Goal: Use online tool/utility: Utilize a website feature to perform a specific function

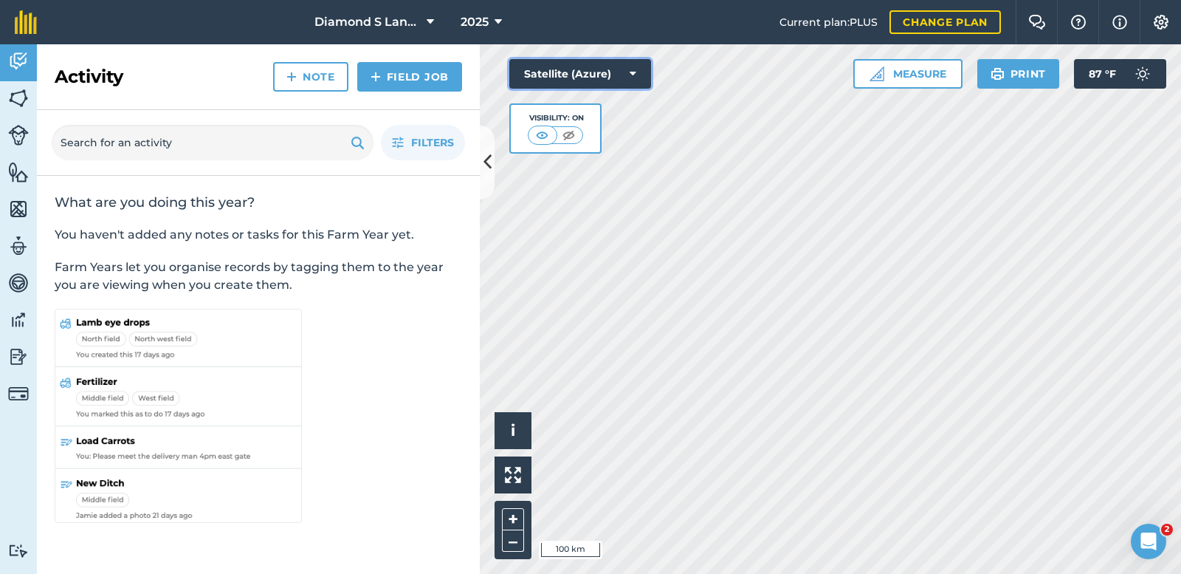
click at [583, 68] on button "Satellite (Azure)" at bounding box center [580, 74] width 142 height 30
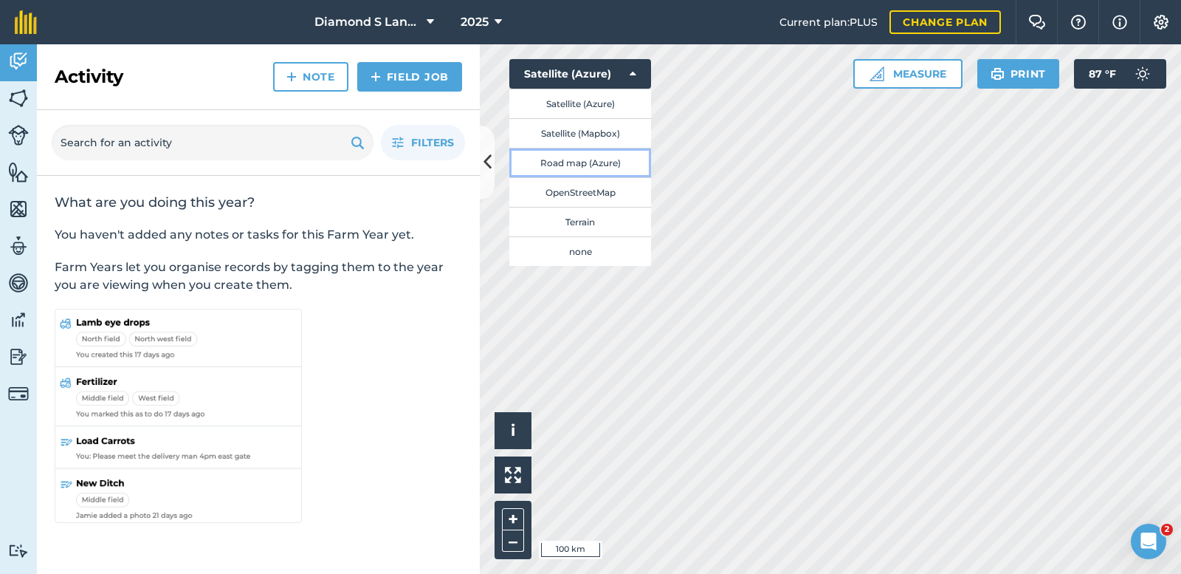
click at [565, 163] on button "Road map (Azure)" at bounding box center [580, 163] width 142 height 30
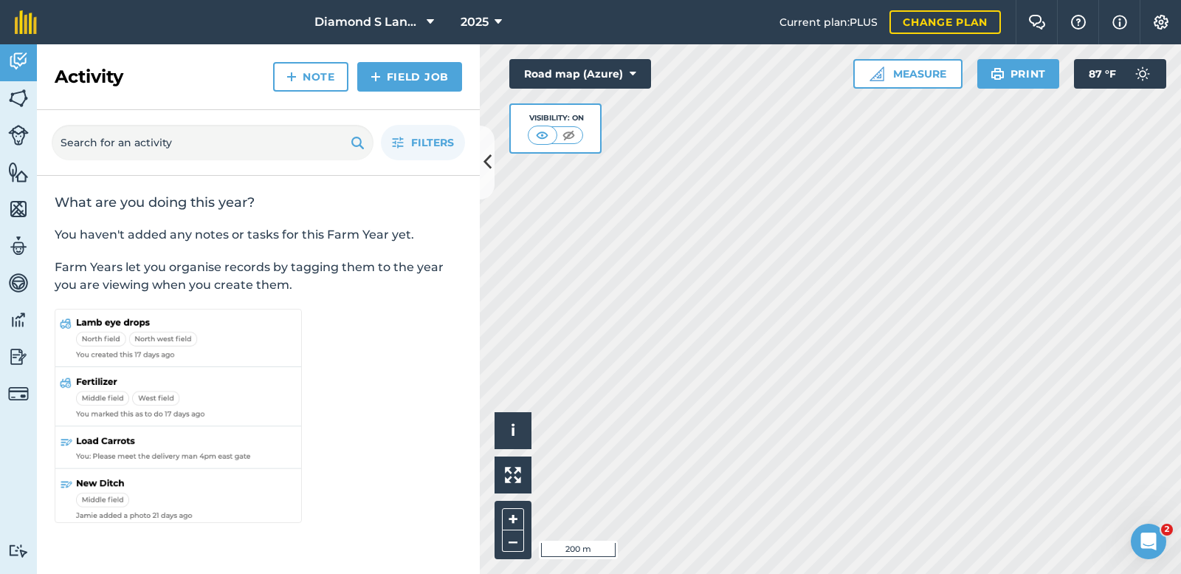
click at [449, 373] on div "Activity Fields Livestock Features Maps Team Vehicles Data Reporting Billing Tu…" at bounding box center [590, 308] width 1181 height 529
click at [585, 75] on button "Road map (Azure)" at bounding box center [580, 74] width 142 height 30
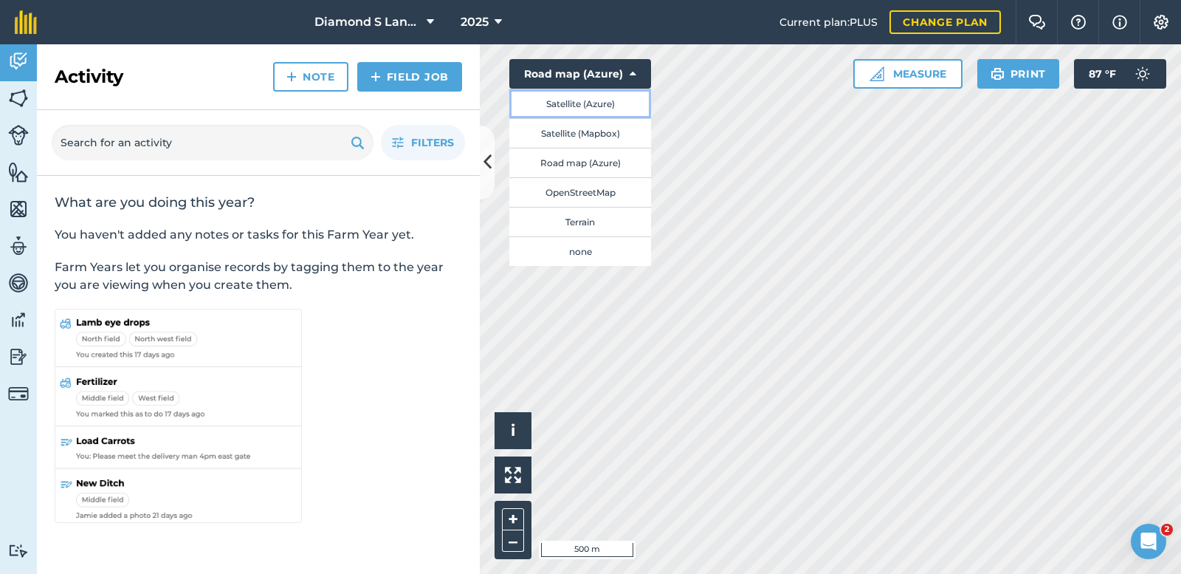
click at [570, 104] on button "Satellite (Azure)" at bounding box center [580, 104] width 142 height 30
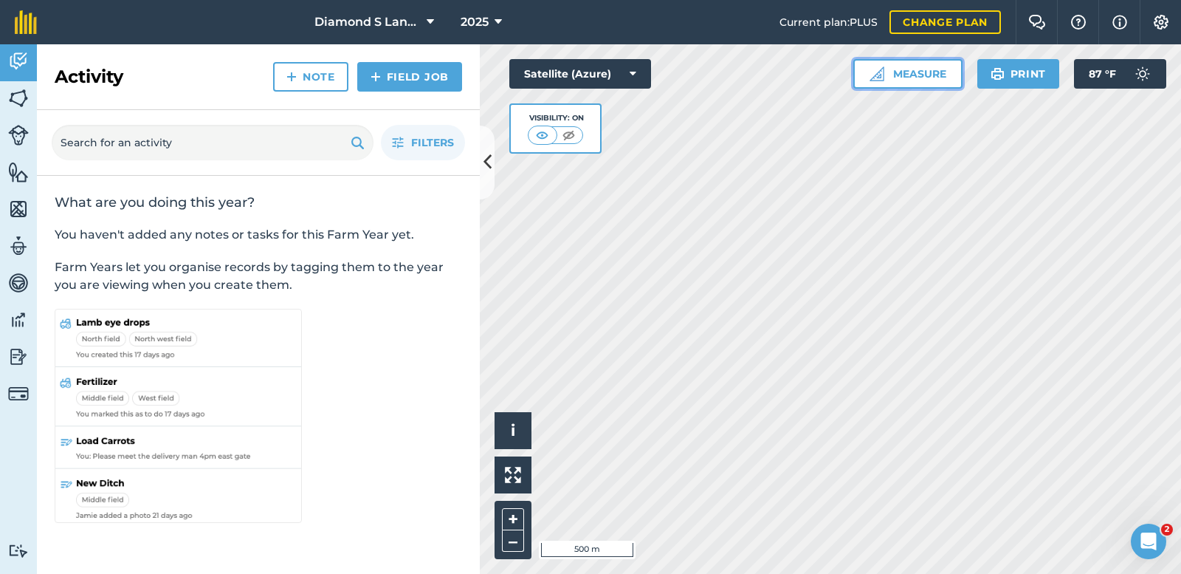
click at [898, 67] on button "Measure" at bounding box center [907, 74] width 109 height 30
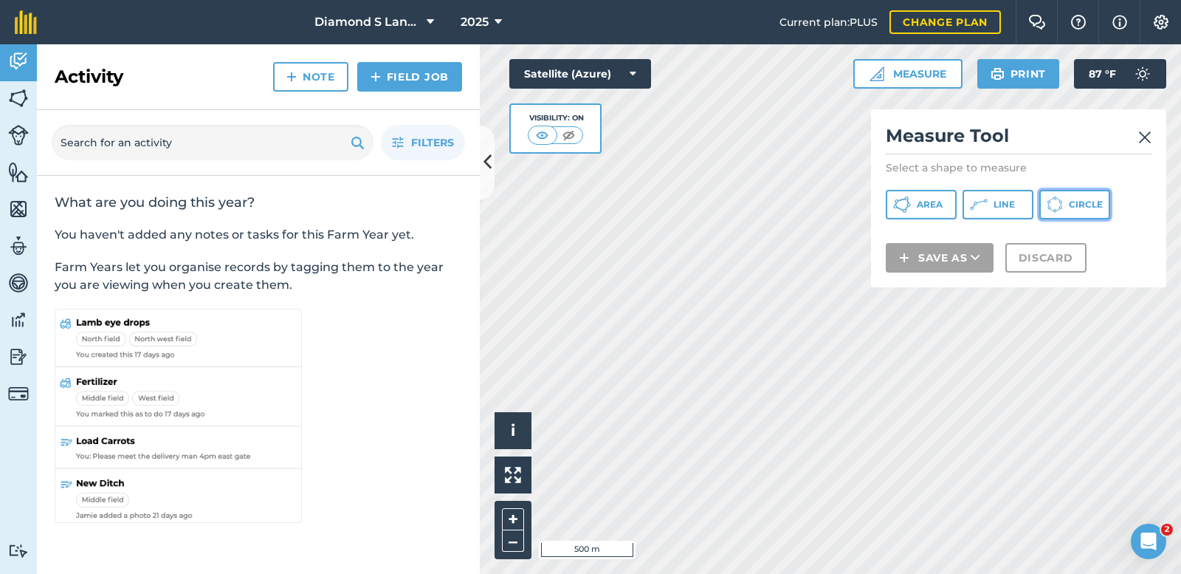
click at [1067, 203] on button "Circle" at bounding box center [1074, 205] width 71 height 30
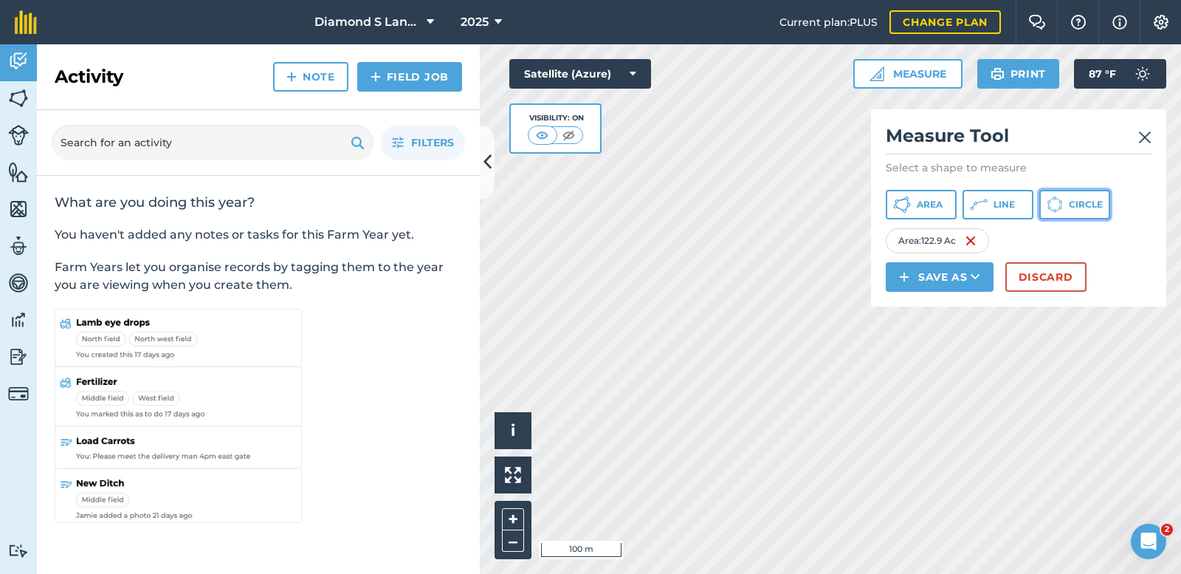
click at [1067, 202] on button "Circle" at bounding box center [1074, 205] width 71 height 30
click at [629, 573] on html "Diamond S Land and Cattle 2025 Current plan : PLUS Change plan Farm Chat Help I…" at bounding box center [590, 287] width 1181 height 574
click at [1053, 196] on icon at bounding box center [1055, 204] width 16 height 16
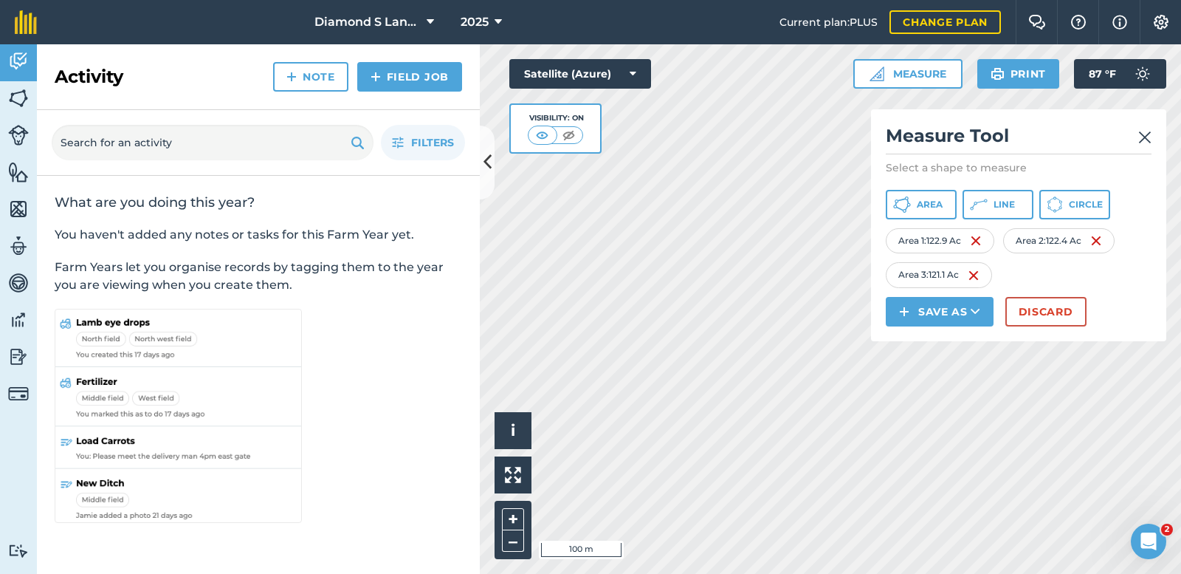
click at [1005, 262] on div "Click to start drawing i © 2025 TomTom, Microsoft 100 m + – Satellite (Azure) V…" at bounding box center [830, 308] width 701 height 529
click at [1070, 207] on span "Circle" at bounding box center [1086, 205] width 34 height 12
click at [410, 573] on html "Diamond S Land and Cattle 2025 Current plan : PLUS Change plan Farm Chat Help I…" at bounding box center [590, 287] width 1181 height 574
click at [1146, 135] on img at bounding box center [1144, 137] width 13 height 18
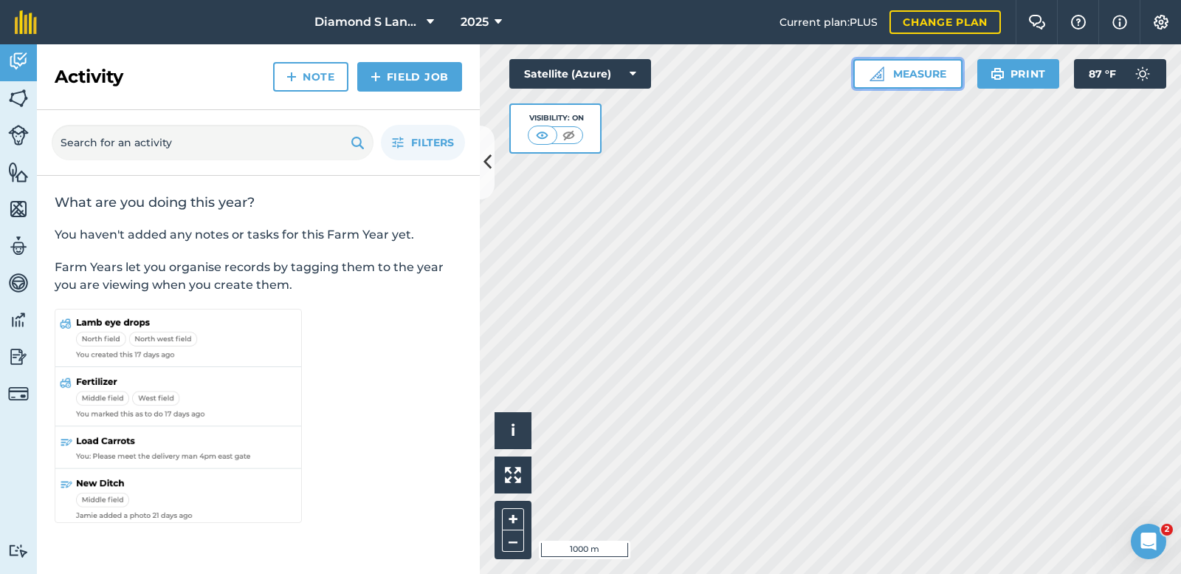
click at [896, 74] on button "Measure" at bounding box center [907, 74] width 109 height 30
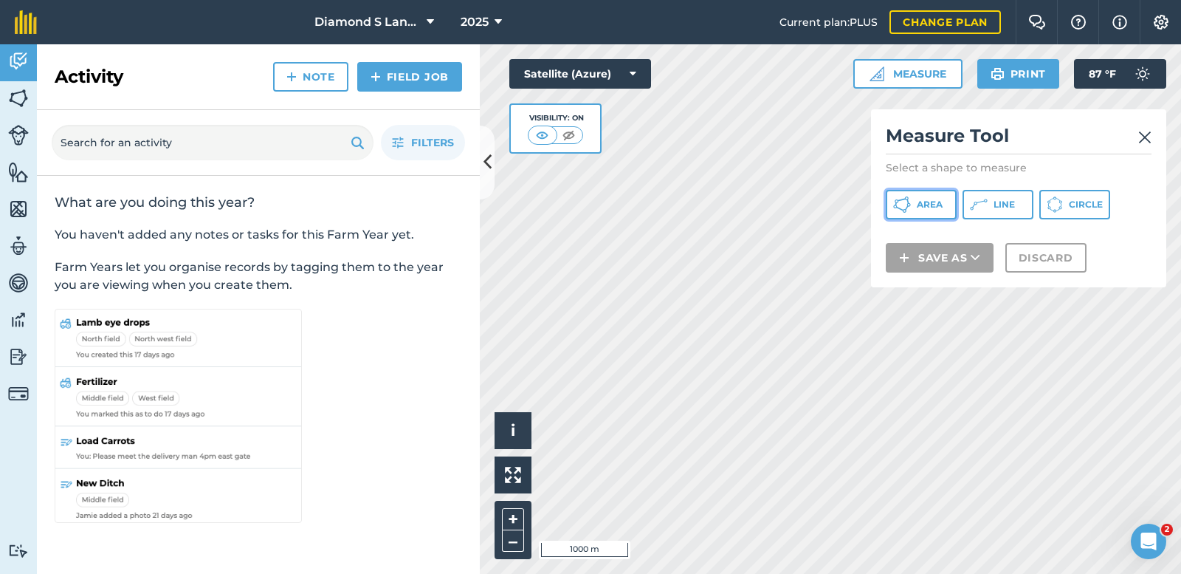
click at [926, 203] on span "Area" at bounding box center [930, 205] width 26 height 12
click at [894, 228] on div "Click to start drawing i © 2025 TomTom, Microsoft 200 m + – Satellite (Azure) V…" at bounding box center [830, 308] width 701 height 529
click at [529, 468] on div "Click to start drawing i © 2025 TomTom, Microsoft 200 m + – Satellite (Azure) V…" at bounding box center [830, 308] width 701 height 529
click at [908, 278] on div "Click to start drawing i © 2025 TomTom, Microsoft 200 m + – Satellite (Azure) V…" at bounding box center [830, 308] width 701 height 529
click at [652, 173] on div "Click to start drawing i © 2025 TomTom, Microsoft 200 m + – Satellite (Azure) V…" at bounding box center [830, 308] width 701 height 529
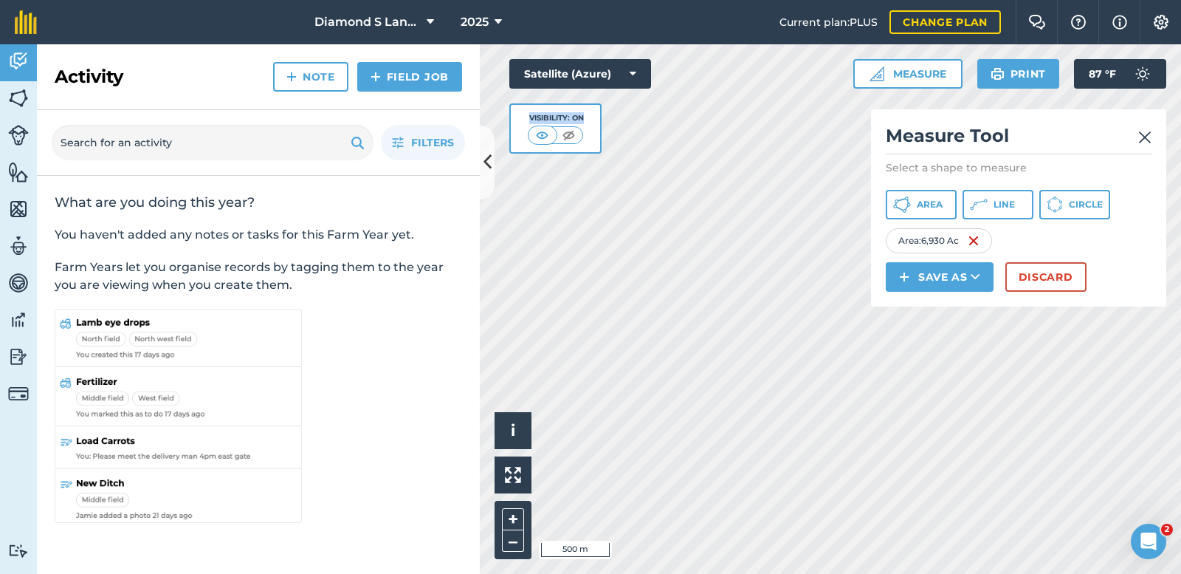
drag, startPoint x: 641, startPoint y: 146, endPoint x: 924, endPoint y: 294, distance: 318.9
click at [923, 295] on div "Click to start drawing i © 2025 TomTom, Microsoft 500 m + – Satellite (Azure) V…" at bounding box center [830, 308] width 701 height 529
click at [886, 175] on div "Click to start drawing i © 2025 TomTom, Microsoft 100 m + – Satellite (Azure) V…" at bounding box center [830, 308] width 701 height 529
click at [833, 0] on html "Diamond S Land and Cattle 2025 Current plan : PLUS Change plan Farm Chat Help I…" at bounding box center [590, 287] width 1181 height 574
click at [422, 401] on div "Activity Fields Livestock Features Maps Team Vehicles Data Reporting Billing Tu…" at bounding box center [590, 308] width 1181 height 529
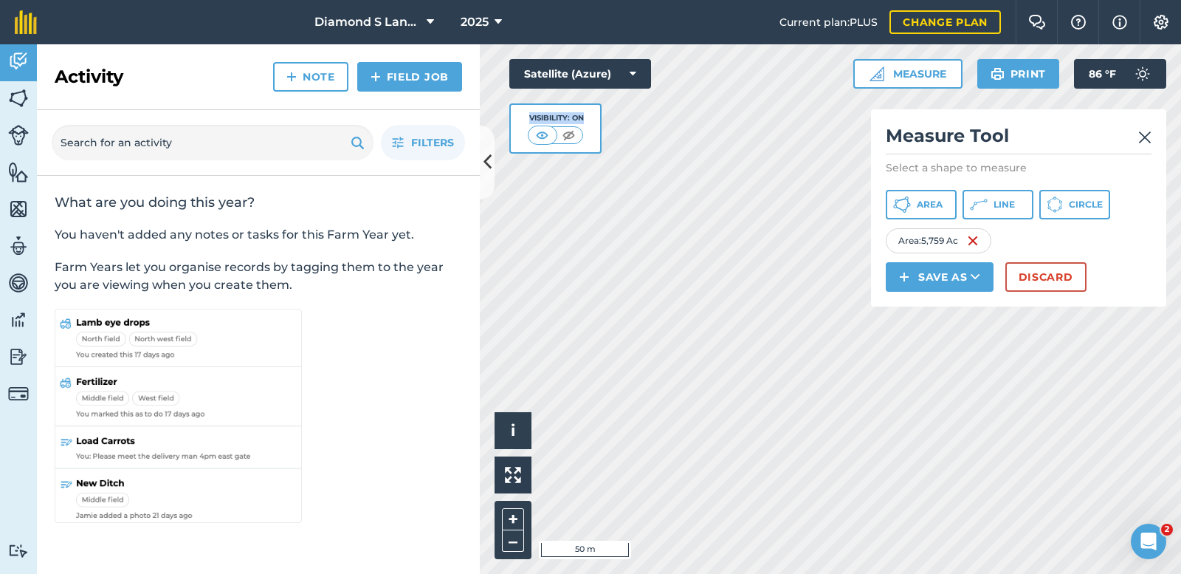
click at [353, 350] on div "Activity Fields Livestock Features Maps Team Vehicles Data Reporting Billing Tu…" at bounding box center [590, 308] width 1181 height 529
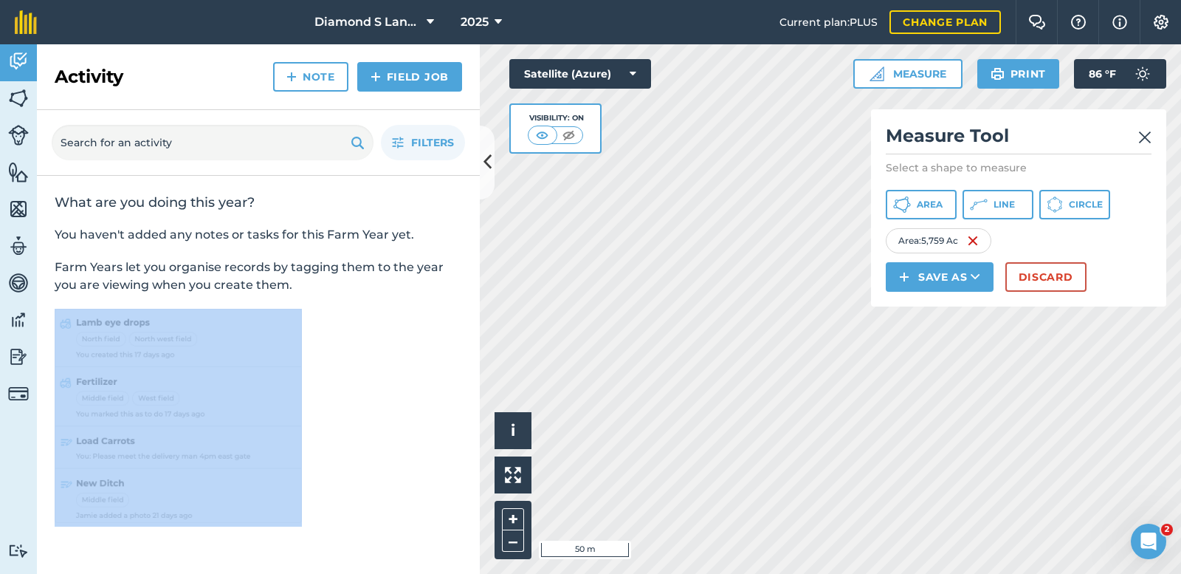
click at [534, 199] on div "Activity Fields Livestock Features Maps Team Vehicles Data Reporting Billing Tu…" at bounding box center [590, 308] width 1181 height 529
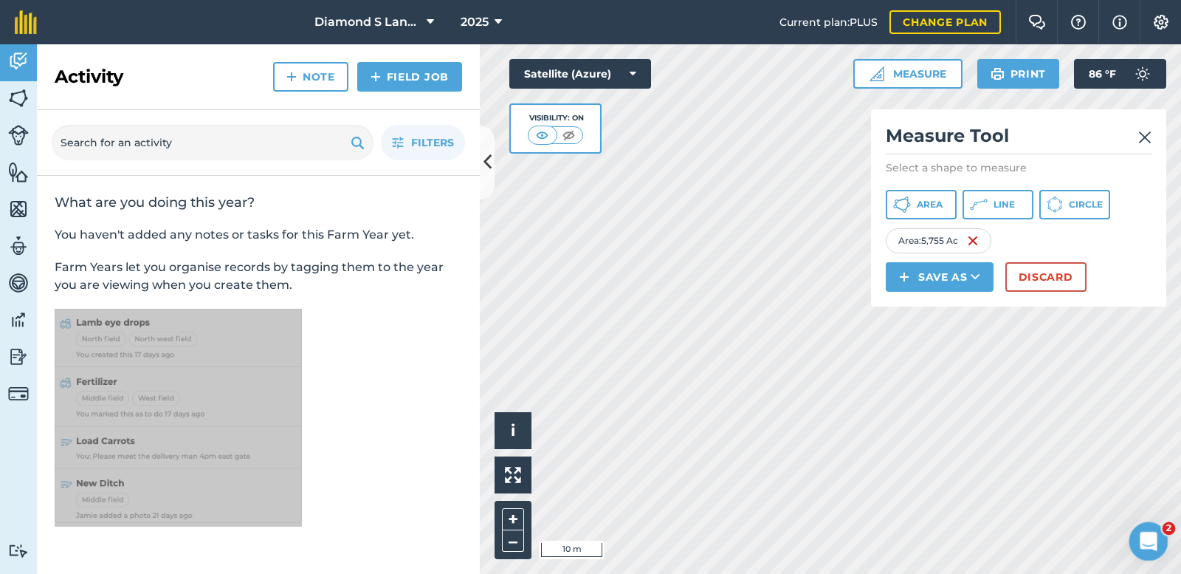
click at [1148, 540] on icon "Open Intercom Messenger" at bounding box center [1146, 539] width 10 height 12
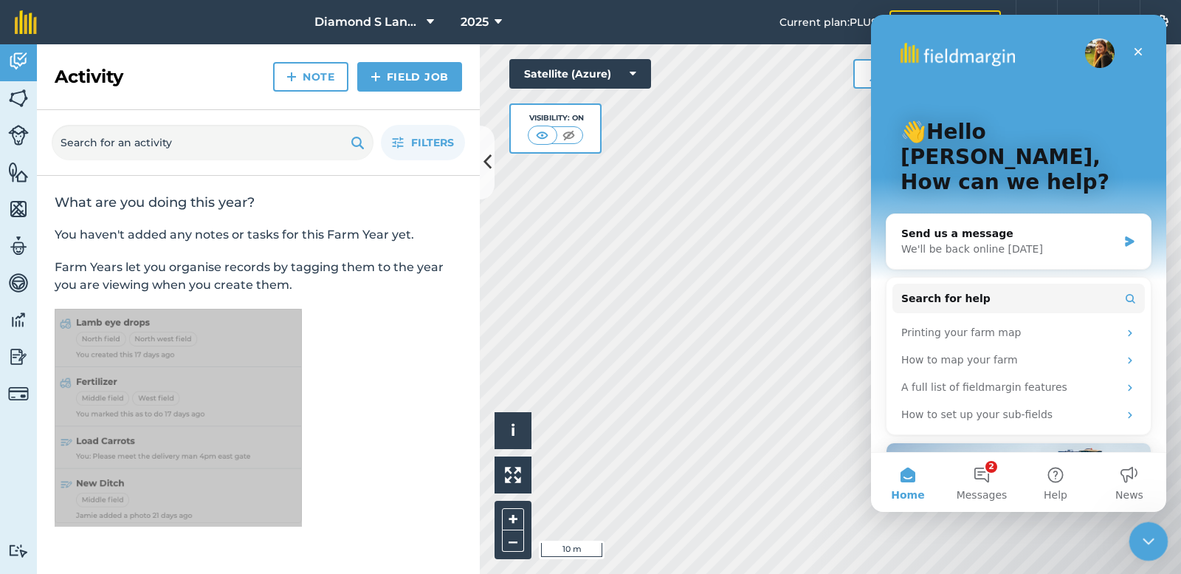
click at [1148, 540] on icon "Close Intercom Messenger" at bounding box center [1146, 539] width 18 height 18
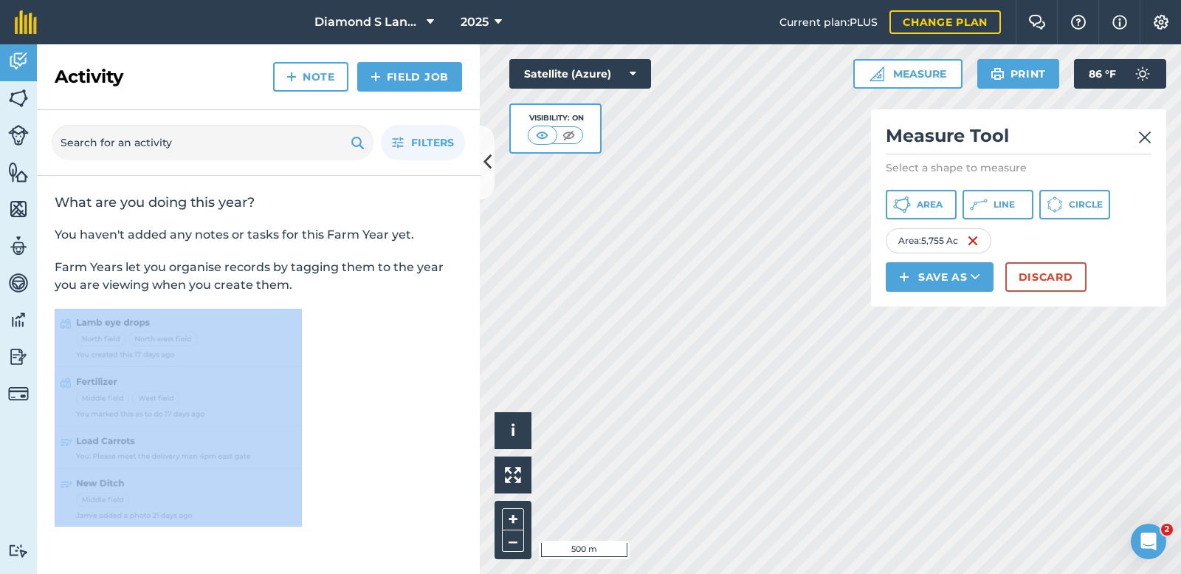
click at [1143, 136] on img at bounding box center [1144, 137] width 13 height 18
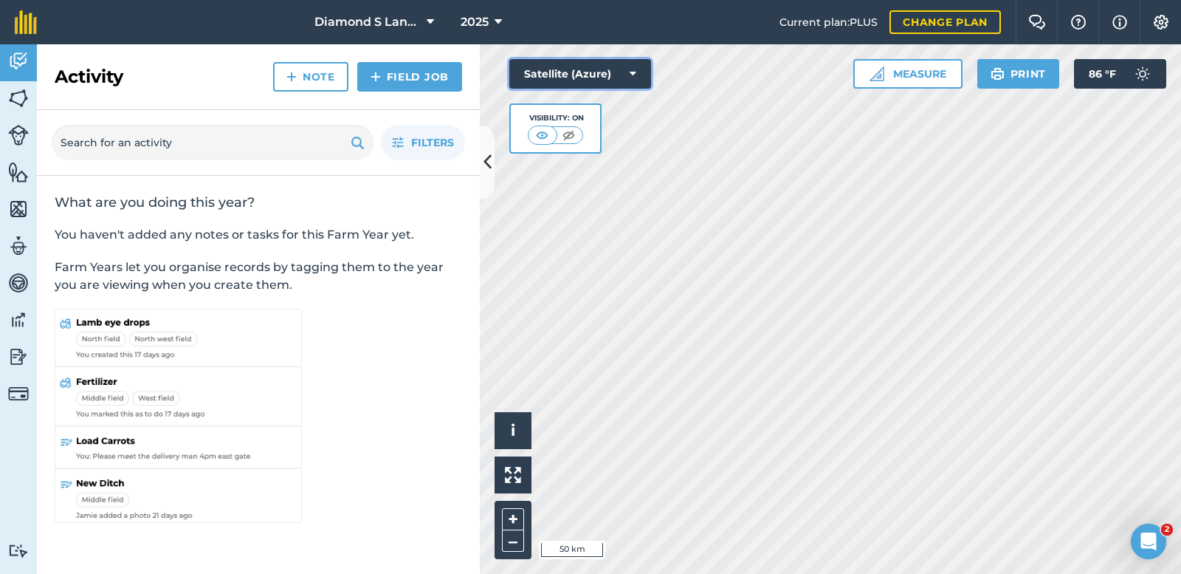
click at [576, 65] on button "Satellite (Azure)" at bounding box center [580, 74] width 142 height 30
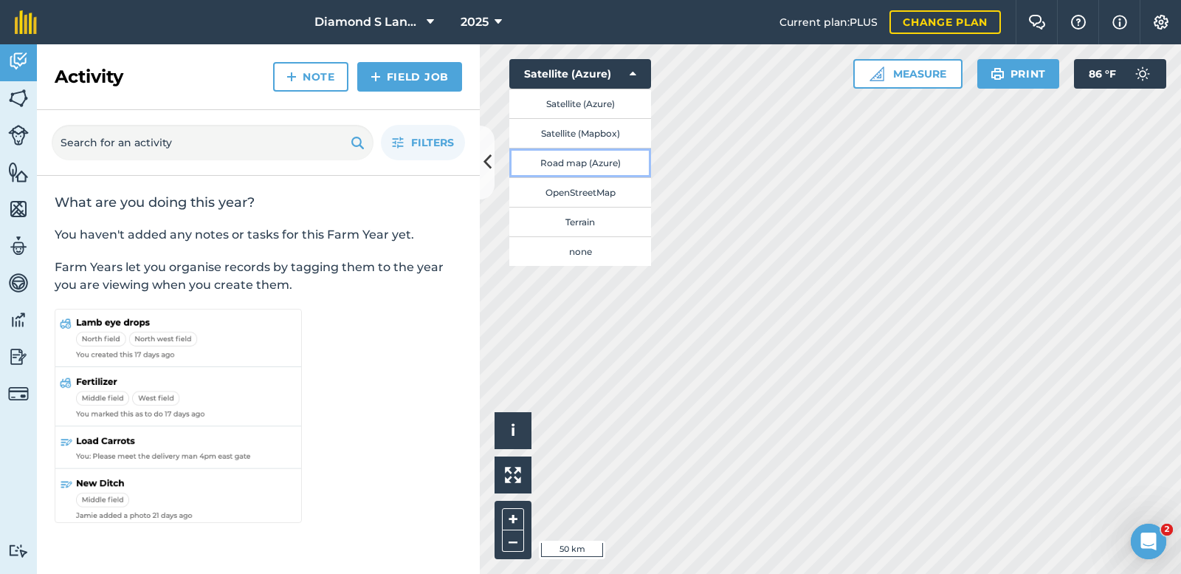
click at [557, 159] on button "Road map (Azure)" at bounding box center [580, 163] width 142 height 30
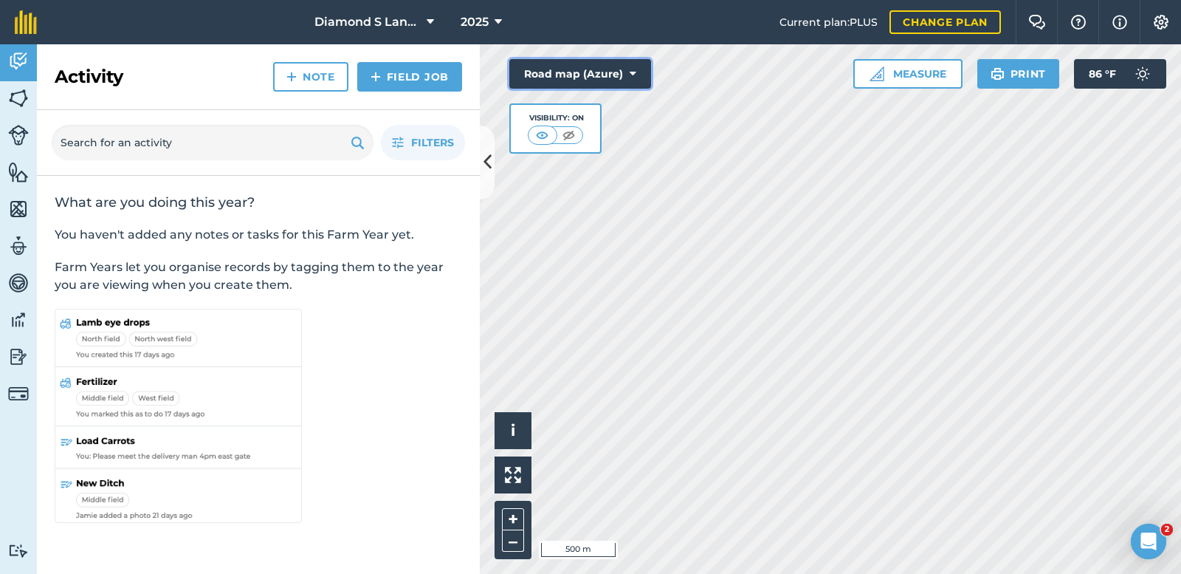
click at [561, 72] on button "Road map (Azure)" at bounding box center [580, 74] width 142 height 30
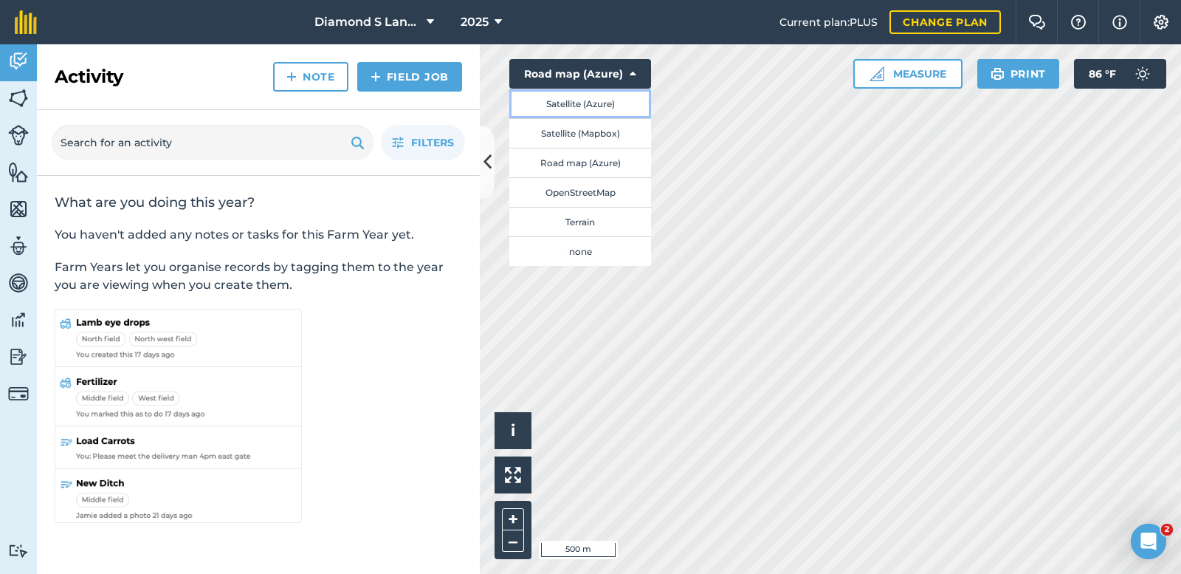
click at [574, 100] on button "Satellite (Azure)" at bounding box center [580, 104] width 142 height 30
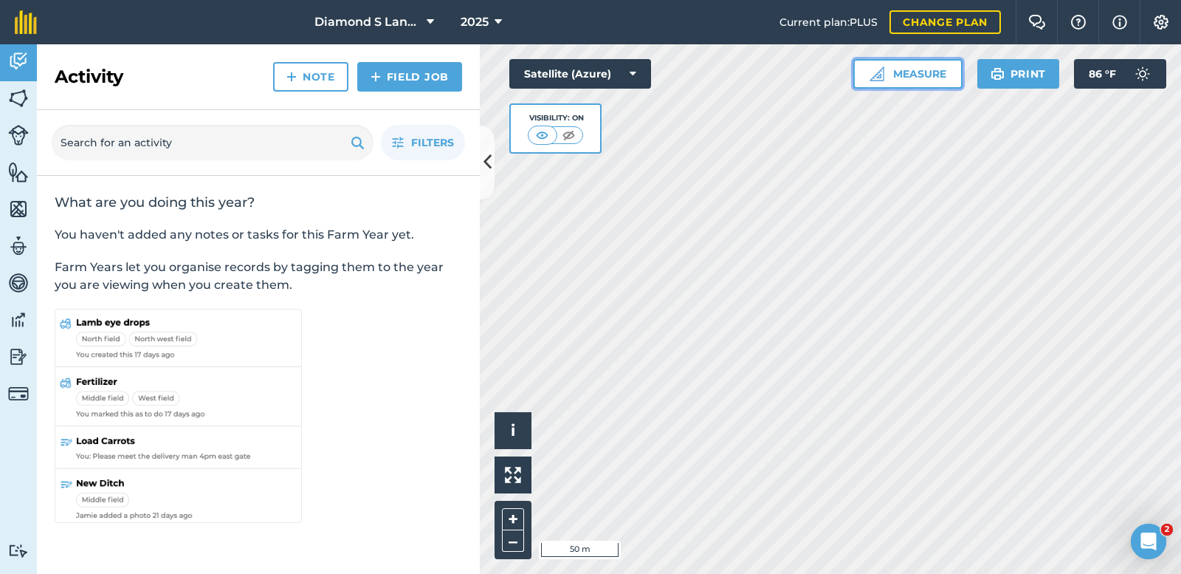
click at [906, 73] on button "Measure" at bounding box center [907, 74] width 109 height 30
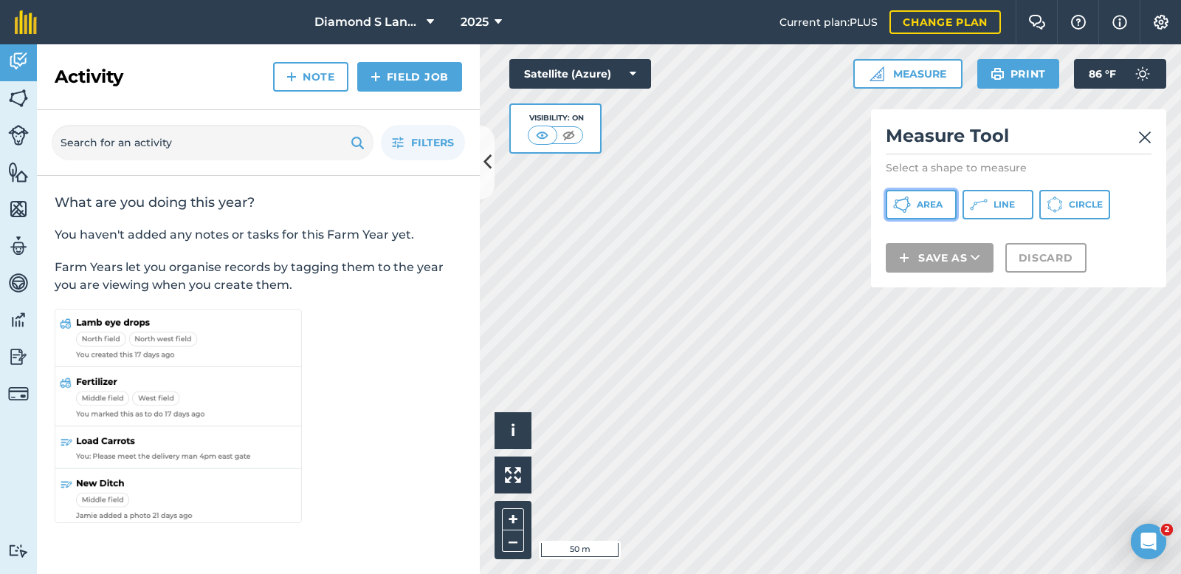
click at [926, 202] on span "Area" at bounding box center [930, 205] width 26 height 12
click at [786, 34] on div "Diamond S Land and Cattle 2025 Current plan : PLUS Change plan Farm Chat Help I…" at bounding box center [590, 287] width 1181 height 574
click at [915, 235] on div "Click to start drawing i © 2025 TomTom, Microsoft 50 m + – Satellite (Azure) Vi…" at bounding box center [830, 308] width 701 height 529
click at [951, 221] on div "Click to start drawing i © 2025 TomTom, Microsoft 50 m + – Satellite (Azure) Vi…" at bounding box center [830, 308] width 701 height 529
click at [889, 210] on div "Click to start drawing i © 2025 TomTom, Microsoft 50 m + – Satellite (Azure) Vi…" at bounding box center [830, 308] width 701 height 529
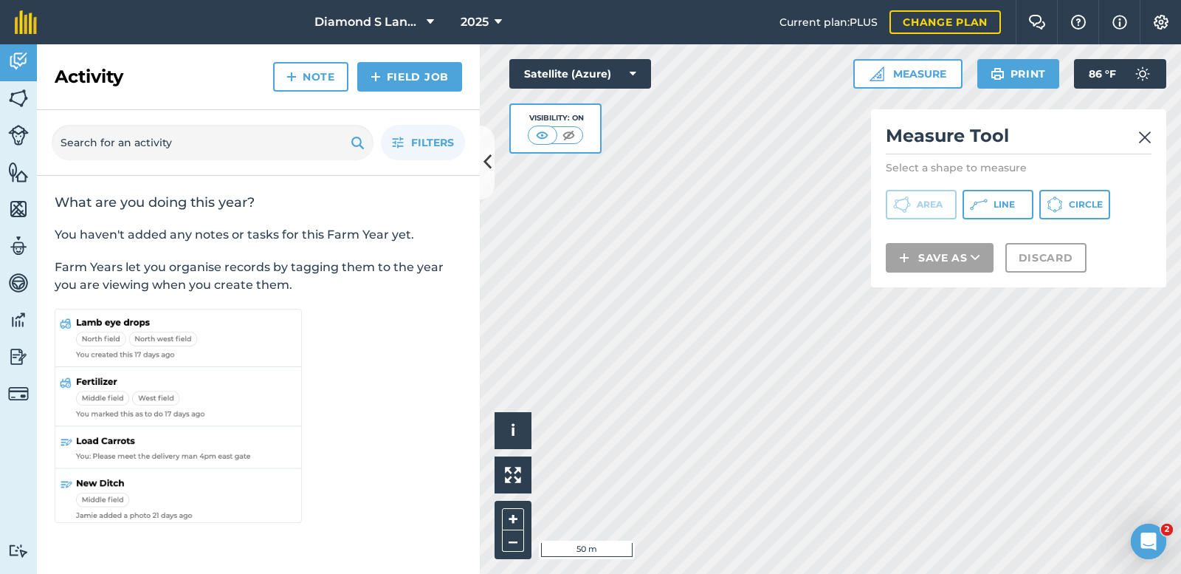
click at [935, 204] on div "Click to start drawing i © 2025 TomTom, Microsoft 50 m + – Satellite (Azure) Vi…" at bounding box center [830, 308] width 701 height 529
click at [1002, 216] on div "Click to start drawing i © 2025 TomTom, Microsoft 50 m + – Satellite (Azure) Vi…" at bounding box center [830, 308] width 701 height 529
click at [995, 233] on div "Click to start drawing i © 2025 TomTom, Microsoft 50 m + – Satellite (Azure) Vi…" at bounding box center [830, 308] width 701 height 529
click at [880, 262] on div "Click to start drawing i © 2025 TomTom, Microsoft 50 m + – Satellite (Azure) Vi…" at bounding box center [830, 308] width 701 height 529
click at [708, 573] on html "Diamond S Land and Cattle 2025 Current plan : PLUS Change plan Farm Chat Help I…" at bounding box center [590, 287] width 1181 height 574
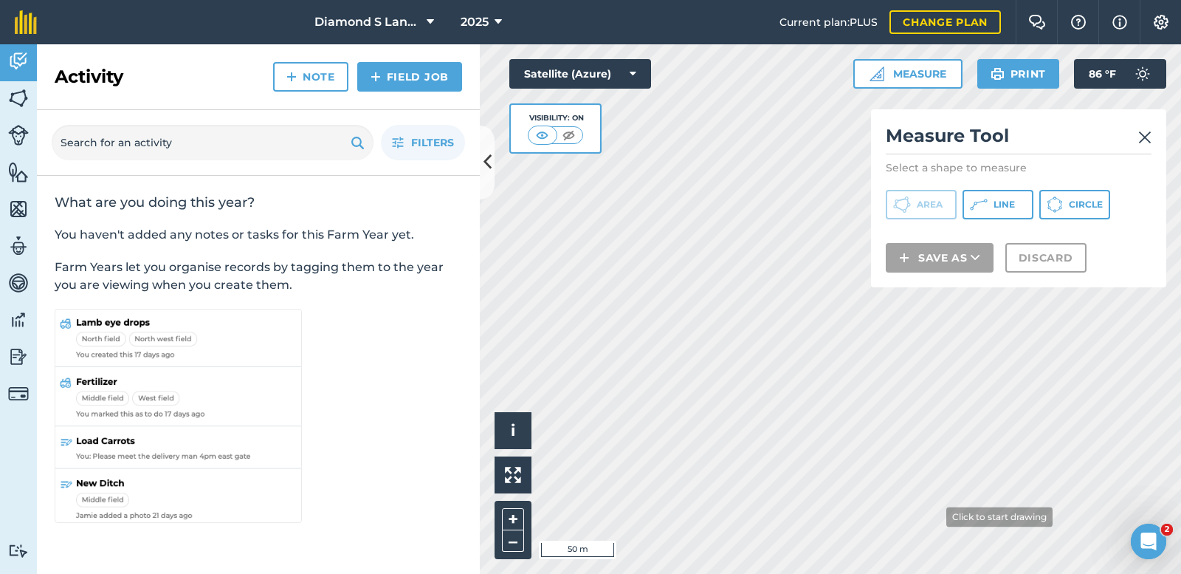
click at [943, 573] on html "Diamond S Land and Cattle 2025 Current plan : PLUS Change plan Farm Chat Help I…" at bounding box center [590, 287] width 1181 height 574
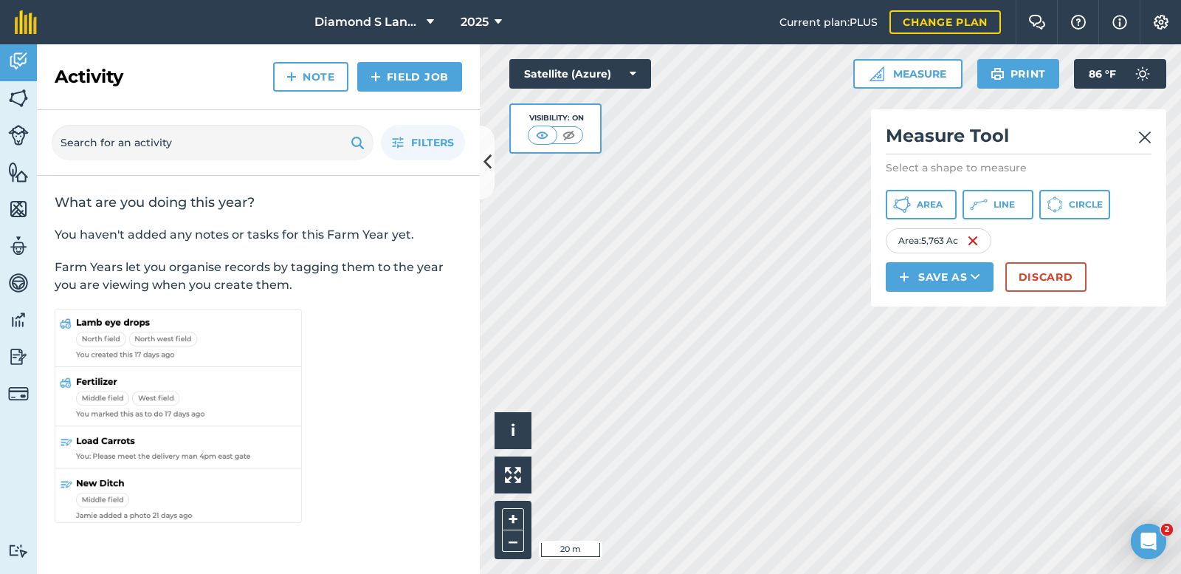
click at [428, 478] on div "Activity Fields Livestock Features Maps Team Vehicles Data Reporting Billing Tu…" at bounding box center [590, 308] width 1181 height 529
click at [515, 463] on div "Click to start drawing i © 2025 TomTom, Microsoft 20 m + – Satellite (Azure) Vi…" at bounding box center [830, 308] width 701 height 529
click at [478, 305] on div "Activity Fields Livestock Features Maps Team Vehicles Data Reporting Billing Tu…" at bounding box center [590, 308] width 1181 height 529
click at [349, 268] on div "Activity Fields Livestock Features Maps Team Vehicles Data Reporting Billing Tu…" at bounding box center [590, 308] width 1181 height 529
click at [464, 314] on div "Activity Fields Livestock Features Maps Team Vehicles Data Reporting Billing Tu…" at bounding box center [590, 308] width 1181 height 529
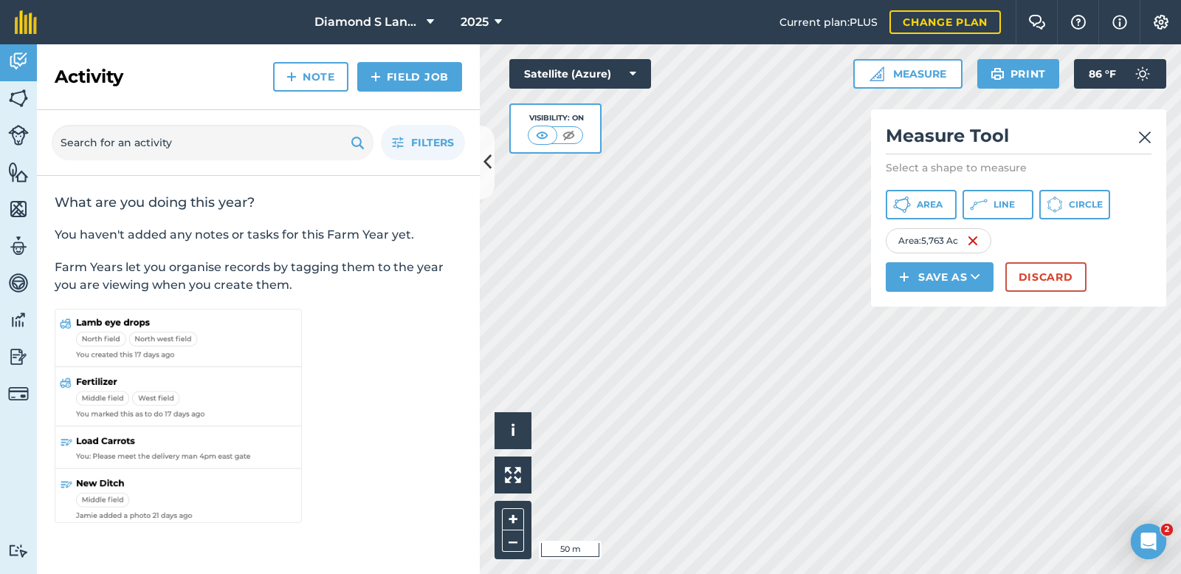
click at [458, 299] on div "Activity Fields Livestock Features Maps Team Vehicles Data Reporting Billing Tu…" at bounding box center [590, 308] width 1181 height 529
click at [475, 322] on div "Activity Fields Livestock Features Maps Team Vehicles Data Reporting Billing Tu…" at bounding box center [590, 308] width 1181 height 529
click at [619, 323] on div "Click to start drawing i © 2025 TomTom, Microsoft 50 m + – Satellite (Azure) Vi…" at bounding box center [830, 308] width 701 height 529
drag, startPoint x: 619, startPoint y: 103, endPoint x: 757, endPoint y: 574, distance: 491.5
click at [757, 573] on html "Diamond S Land and Cattle 2025 Current plan : PLUS Change plan Farm Chat Help I…" at bounding box center [590, 287] width 1181 height 574
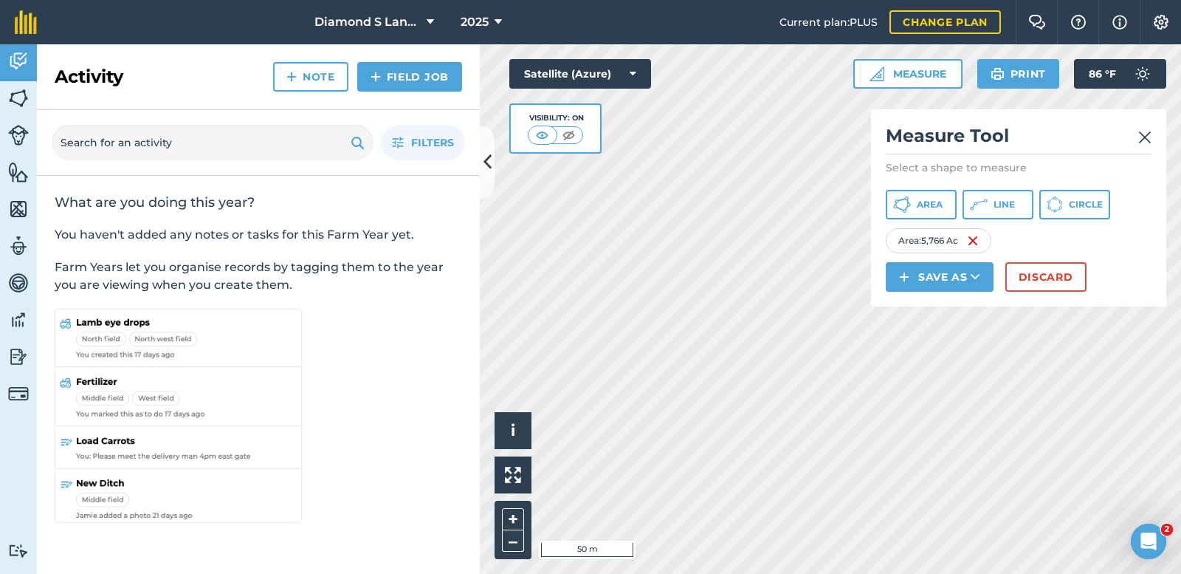
click at [653, 573] on html "Diamond S Land and Cattle 2025 Current plan : PLUS Change plan Farm Chat Help I…" at bounding box center [590, 287] width 1181 height 574
click at [654, 573] on html "Diamond S Land and Cattle 2025 Current plan : PLUS Change plan Farm Chat Help I…" at bounding box center [590, 287] width 1181 height 574
click at [584, 573] on html "Diamond S Land and Cattle 2025 Current plan : PLUS Change plan Farm Chat Help I…" at bounding box center [590, 287] width 1181 height 574
click at [614, 573] on html "Diamond S Land and Cattle 2025 Current plan : PLUS Change plan Farm Chat Help I…" at bounding box center [590, 287] width 1181 height 574
click at [470, 197] on div "Activity Fields Livestock Features Maps Team Vehicles Data Reporting Billing Tu…" at bounding box center [590, 308] width 1181 height 529
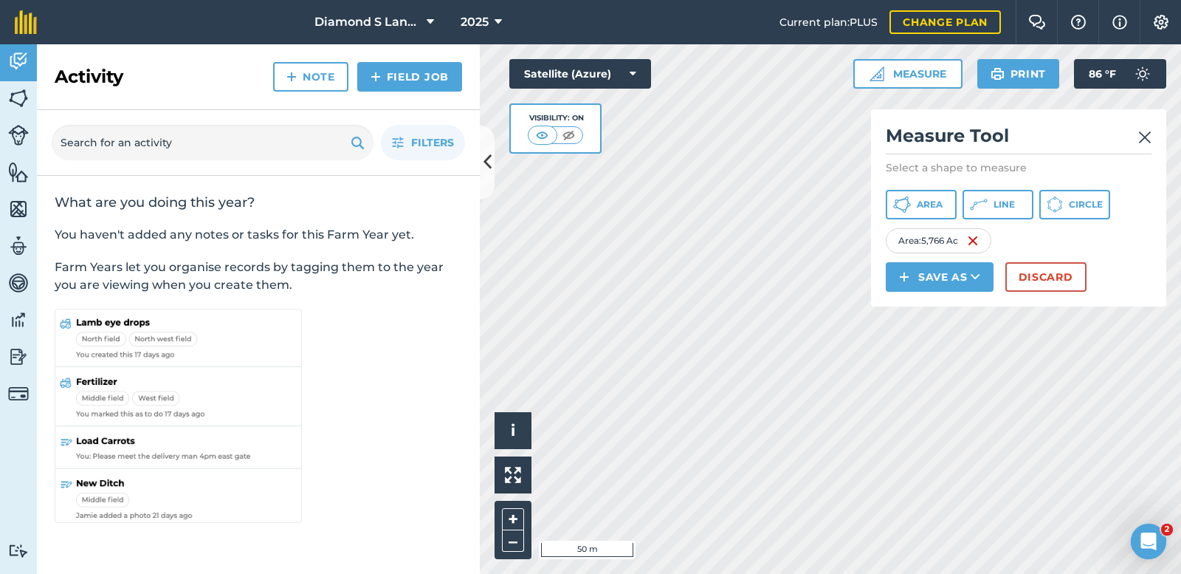
click at [346, 294] on div "Activity Fields Livestock Features Maps Team Vehicles Data Reporting Billing Tu…" at bounding box center [590, 308] width 1181 height 529
click at [464, 491] on div "Activity Fields Livestock Features Maps Team Vehicles Data Reporting Billing Tu…" at bounding box center [590, 308] width 1181 height 529
click at [535, 279] on div "Click to start drawing i © 2025 TomTom, Microsoft 20 m + – Satellite (Azure) Vi…" at bounding box center [830, 308] width 701 height 529
drag, startPoint x: 593, startPoint y: 134, endPoint x: 386, endPoint y: 259, distance: 241.4
click at [441, 258] on div "Activity Fields Livestock Features Maps Team Vehicles Data Reporting Billing Tu…" at bounding box center [590, 308] width 1181 height 529
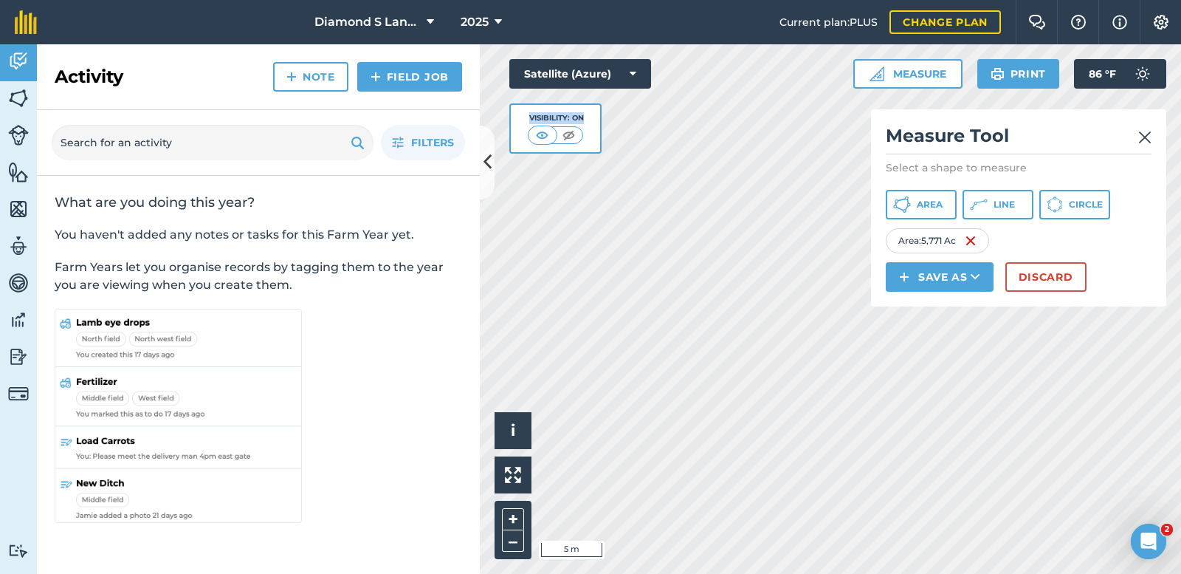
click at [446, 269] on div "Activity Fields Livestock Features Maps Team Vehicles Data Reporting Billing Tu…" at bounding box center [590, 308] width 1181 height 529
click at [318, 299] on div "Activity Fields Livestock Features Maps Team Vehicles Data Reporting Billing Tu…" at bounding box center [590, 308] width 1181 height 529
click at [458, 314] on div "Activity Fields Livestock Features Maps Team Vehicles Data Reporting Billing Tu…" at bounding box center [590, 308] width 1181 height 529
click at [458, 374] on div "Activity Fields Livestock Features Maps Team Vehicles Data Reporting Billing Tu…" at bounding box center [590, 308] width 1181 height 529
click at [692, 573] on html "Diamond S Land and Cattle 2025 Current plan : PLUS Change plan Farm Chat Help I…" at bounding box center [590, 287] width 1181 height 574
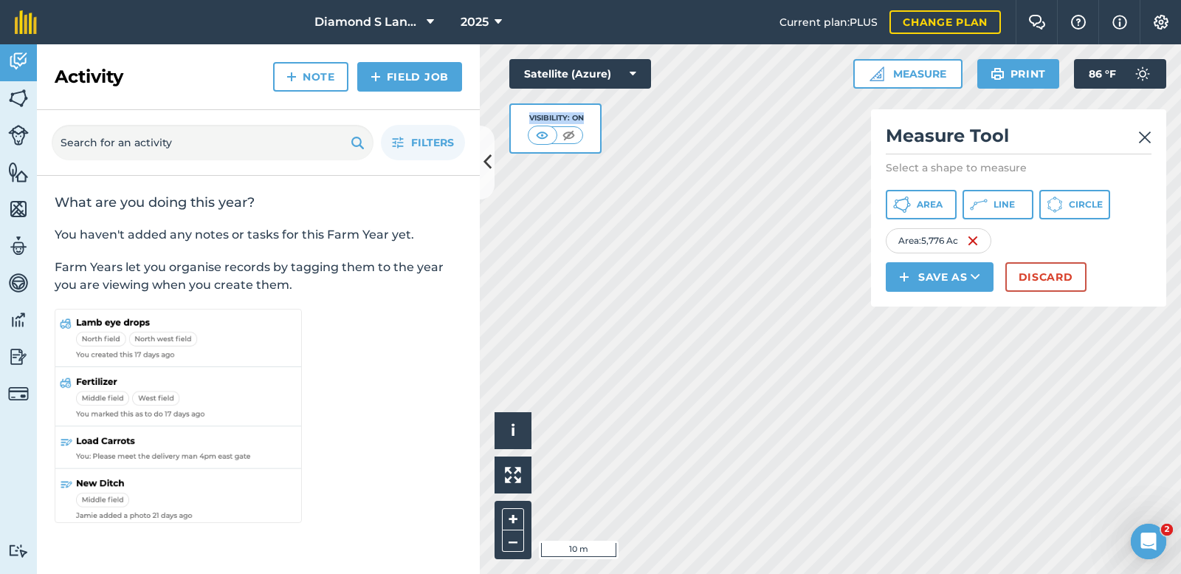
click at [732, 573] on html "Diamond S Land and Cattle 2025 Current plan : PLUS Change plan Farm Chat Help I…" at bounding box center [590, 287] width 1181 height 574
click at [692, 573] on html "Diamond S Land and Cattle 2025 Current plan : PLUS Change plan Farm Chat Help I…" at bounding box center [590, 287] width 1181 height 574
click at [678, 573] on html "Diamond S Land and Cattle 2025 Current plan : PLUS Change plan Farm Chat Help I…" at bounding box center [590, 287] width 1181 height 574
click at [717, 573] on html "Diamond S Land and Cattle 2025 Current plan : PLUS Change plan Farm Chat Help I…" at bounding box center [590, 287] width 1181 height 574
click at [674, 573] on html "Diamond S Land and Cattle 2025 Current plan : PLUS Change plan Farm Chat Help I…" at bounding box center [590, 287] width 1181 height 574
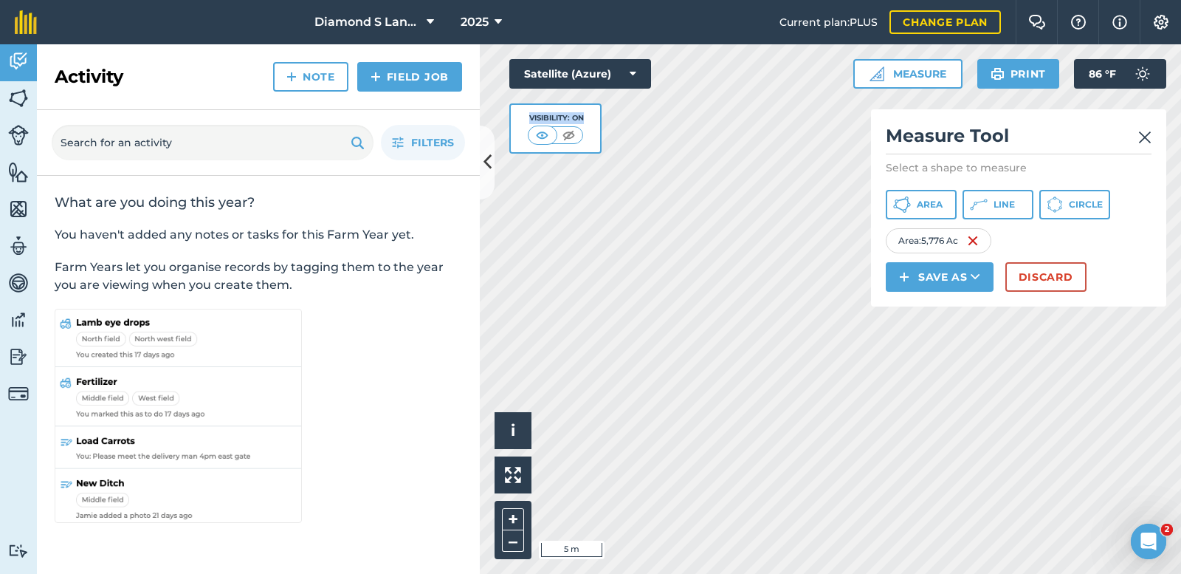
click at [462, 573] on html "Diamond S Land and Cattle 2025 Current plan : PLUS Change plan Farm Chat Help I…" at bounding box center [590, 287] width 1181 height 574
click at [1149, 137] on img at bounding box center [1144, 137] width 13 height 18
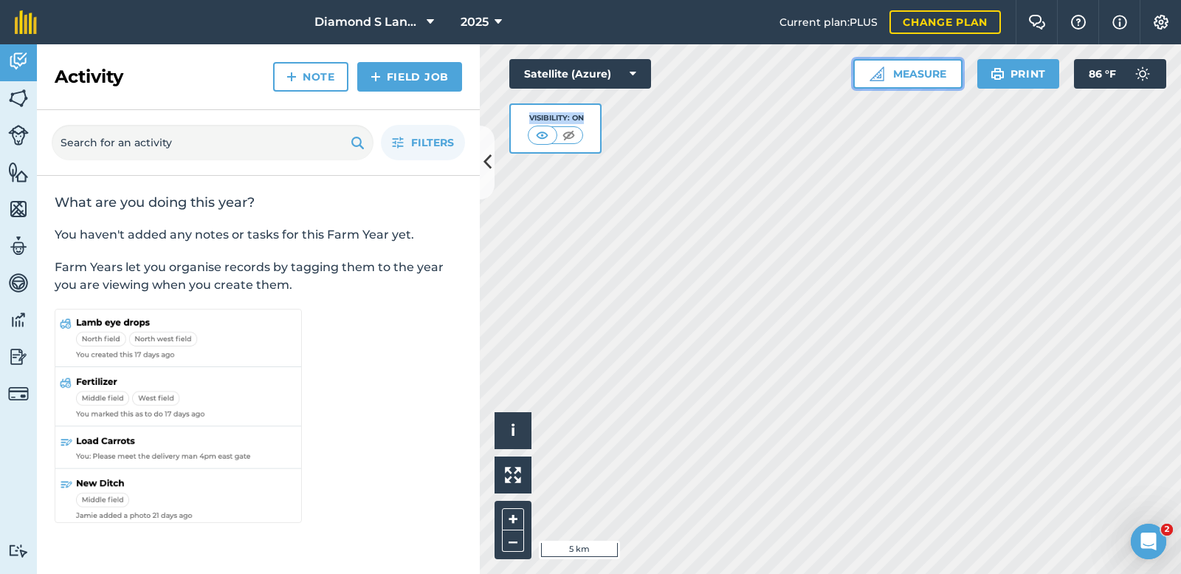
click at [920, 66] on button "Measure" at bounding box center [907, 74] width 109 height 30
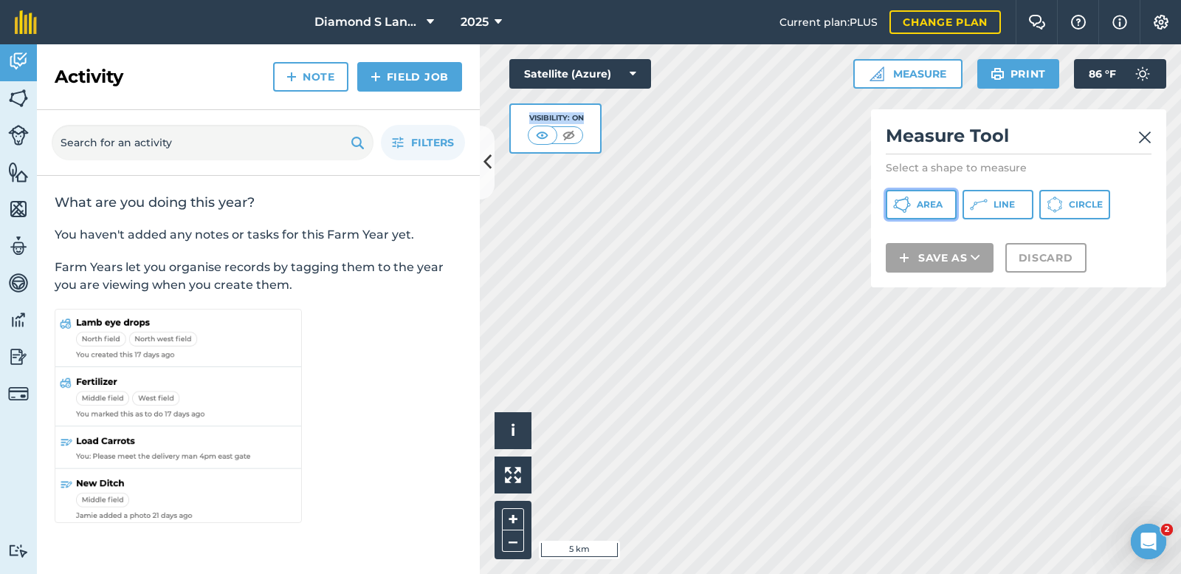
click at [919, 207] on span "Area" at bounding box center [930, 205] width 26 height 12
click at [547, 72] on button "Satellite (Azure)" at bounding box center [580, 74] width 142 height 30
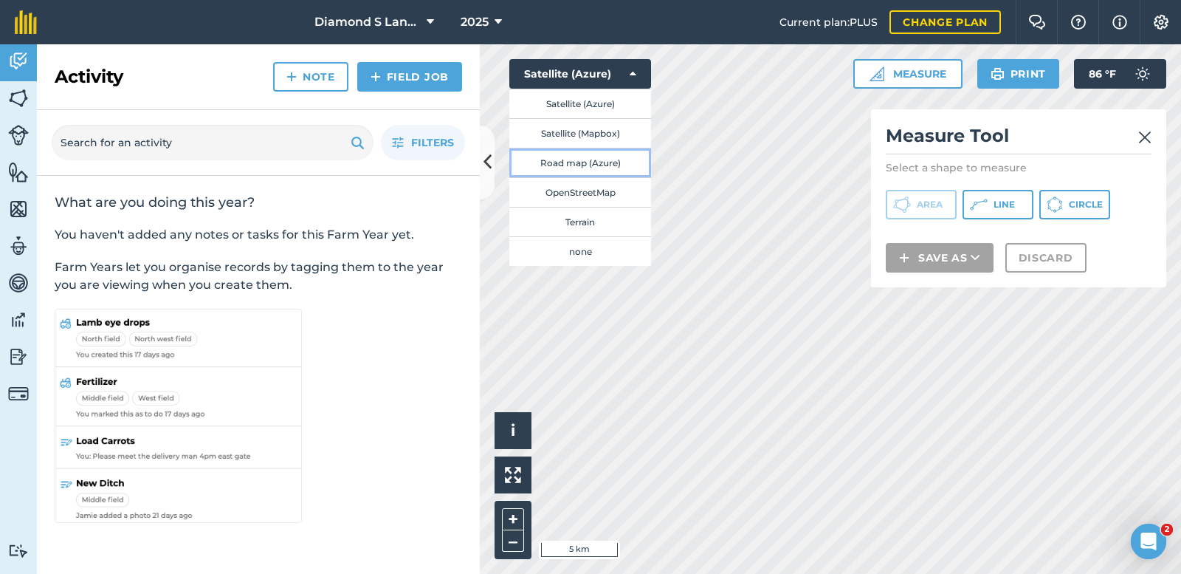
click at [563, 165] on button "Road map (Azure)" at bounding box center [580, 163] width 142 height 30
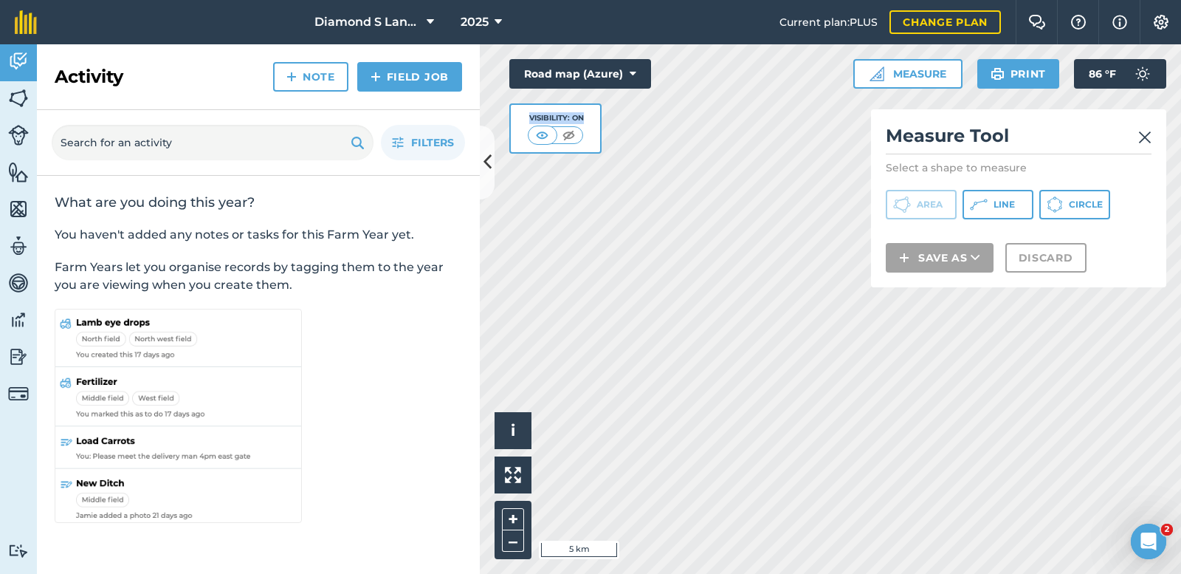
click at [456, 137] on div "Activity Fields Livestock Features Maps Team Vehicles Data Reporting Billing Tu…" at bounding box center [590, 308] width 1181 height 529
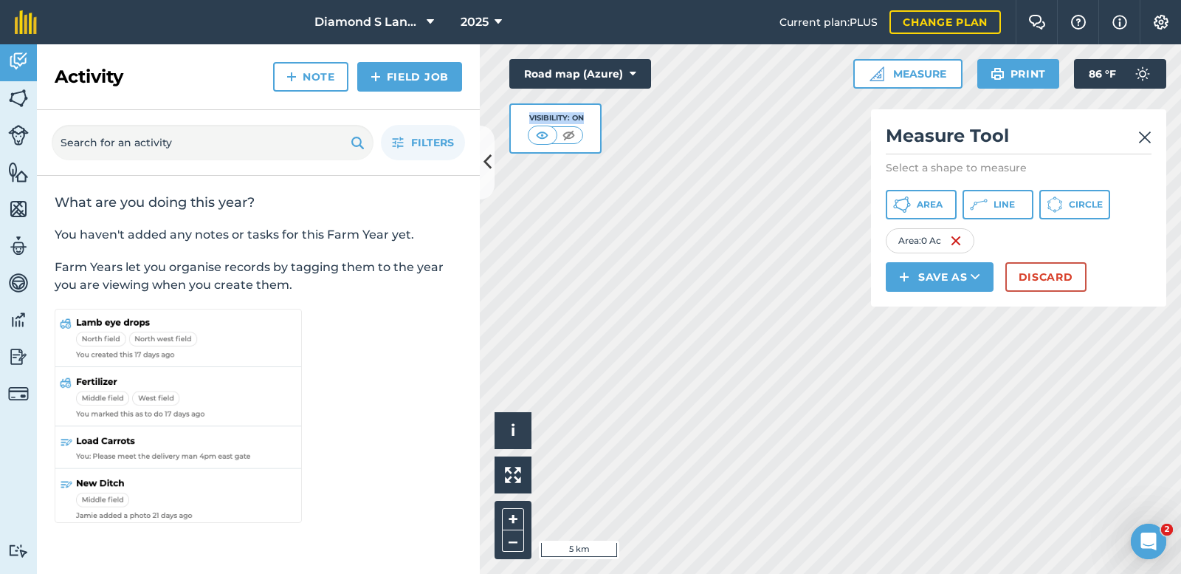
click at [1147, 140] on img at bounding box center [1144, 137] width 13 height 18
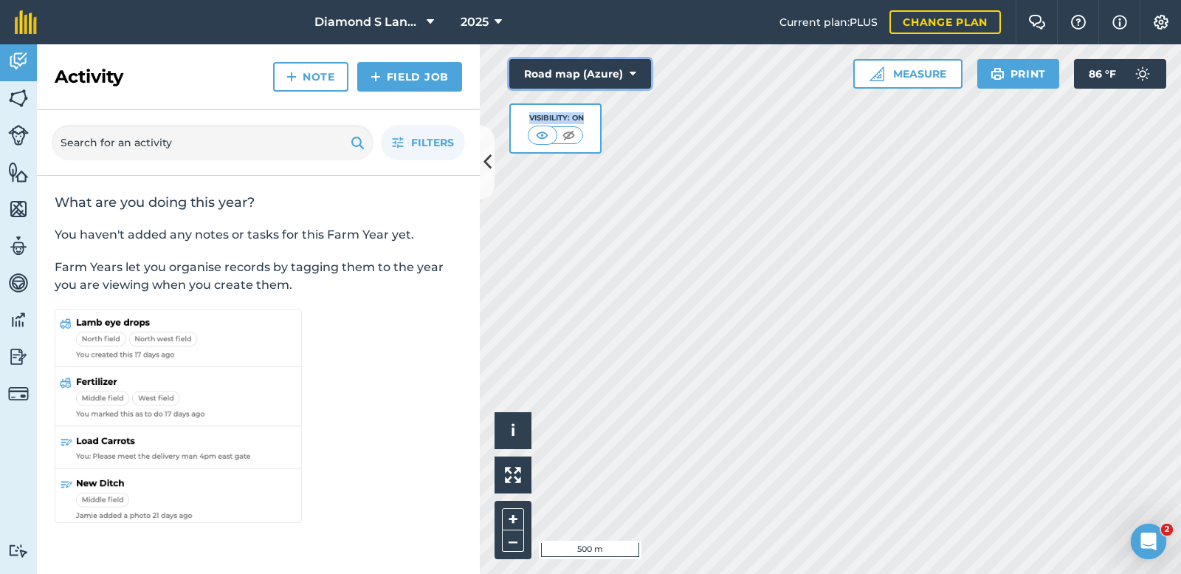
click at [596, 66] on button "Road map (Azure)" at bounding box center [580, 74] width 142 height 30
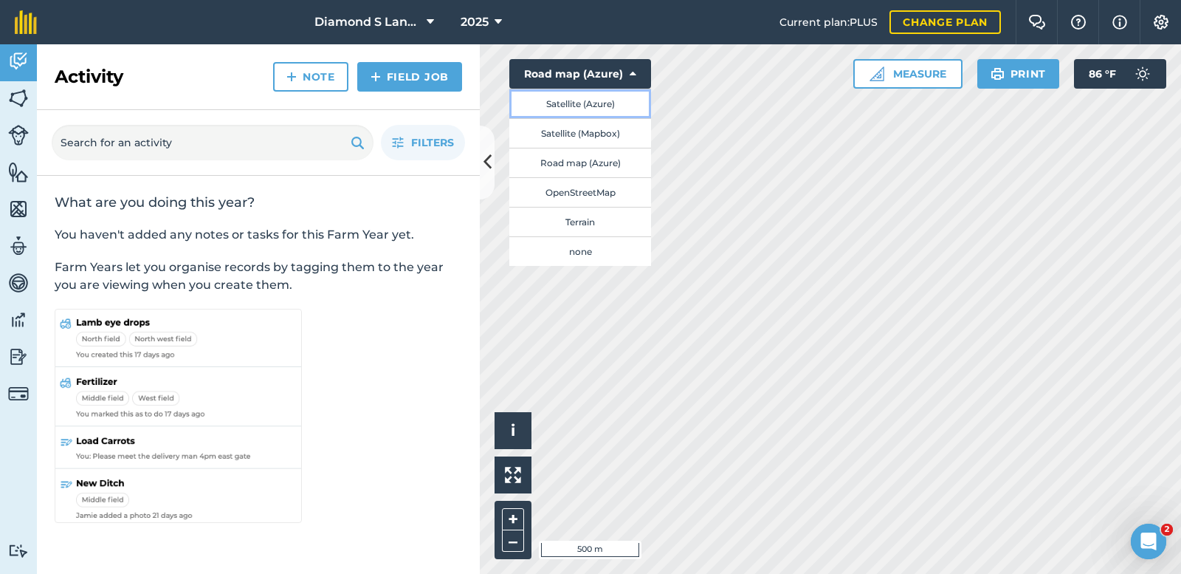
click at [568, 106] on button "Satellite (Azure)" at bounding box center [580, 104] width 142 height 30
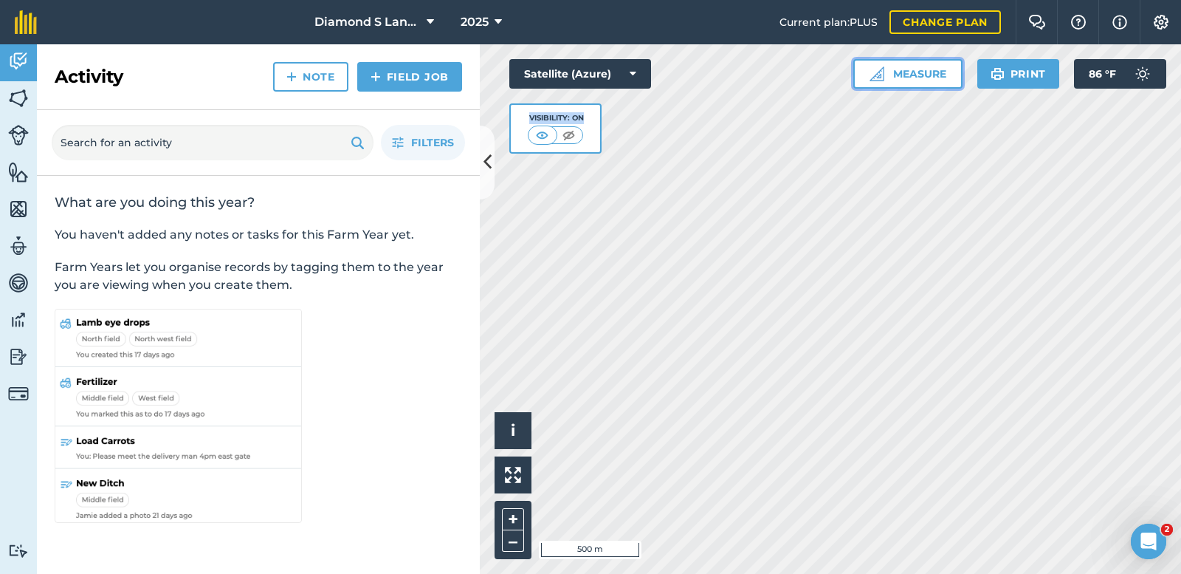
click at [903, 67] on button "Measure" at bounding box center [907, 74] width 109 height 30
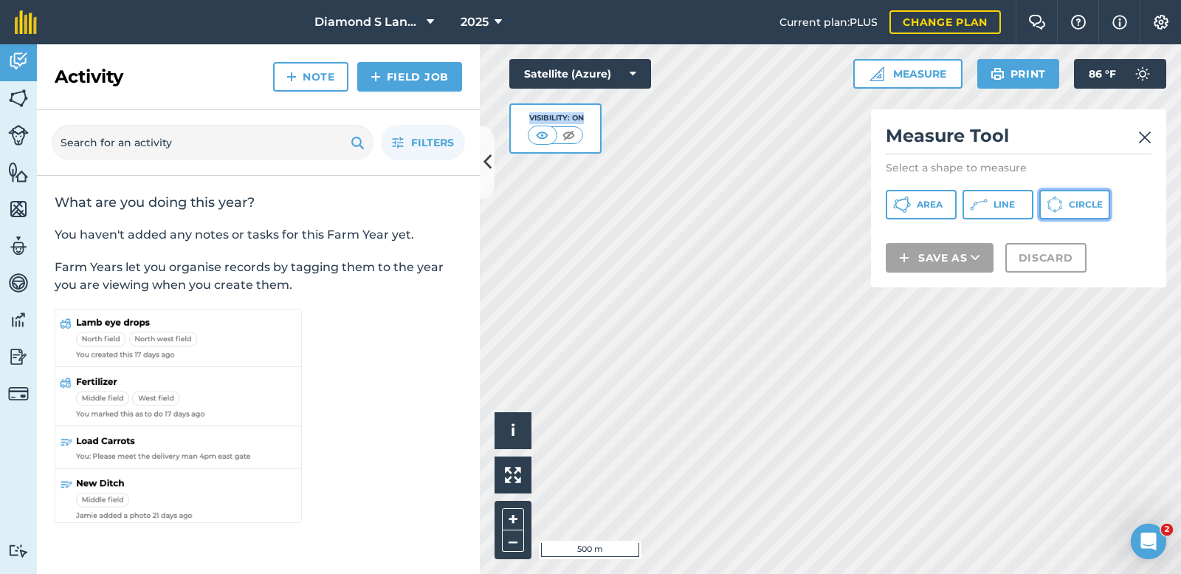
click at [1067, 205] on button "Circle" at bounding box center [1074, 205] width 71 height 30
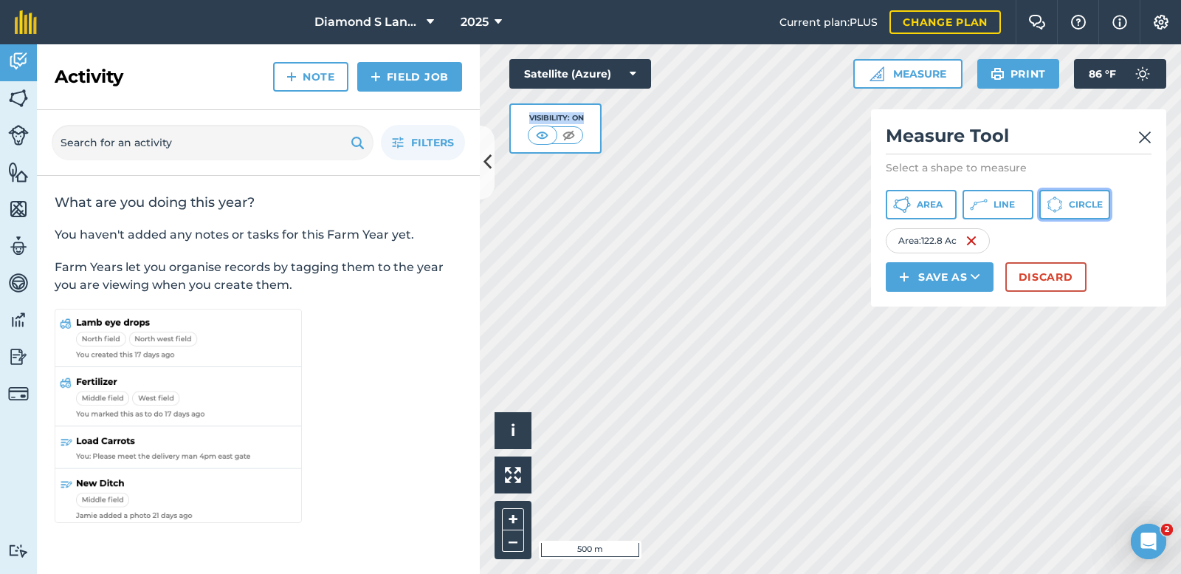
click at [1065, 205] on button "Circle" at bounding box center [1074, 205] width 71 height 30
click at [1073, 202] on span "Circle" at bounding box center [1086, 205] width 34 height 12
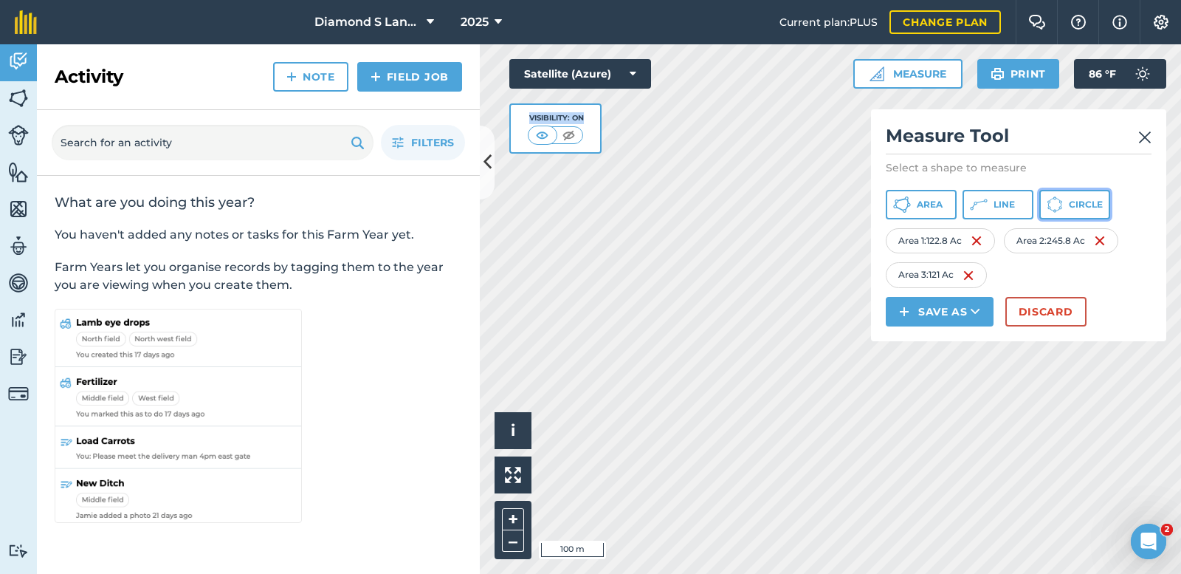
click at [1081, 206] on span "Circle" at bounding box center [1086, 205] width 34 height 12
click at [1073, 201] on span "Circle" at bounding box center [1086, 205] width 34 height 12
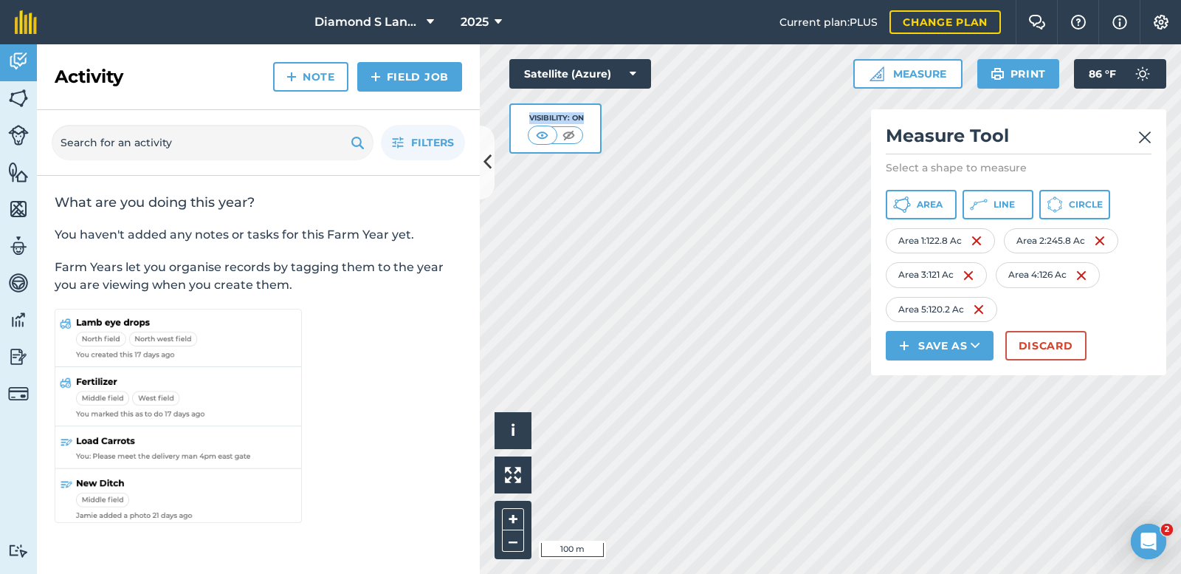
click at [1057, 273] on div "Click to start drawing i © 2025 TomTom, Microsoft 100 m + – Satellite (Azure) V…" at bounding box center [830, 308] width 701 height 529
click at [1069, 198] on button "Circle" at bounding box center [1074, 205] width 71 height 30
click at [1073, 202] on span "Circle" at bounding box center [1086, 205] width 34 height 12
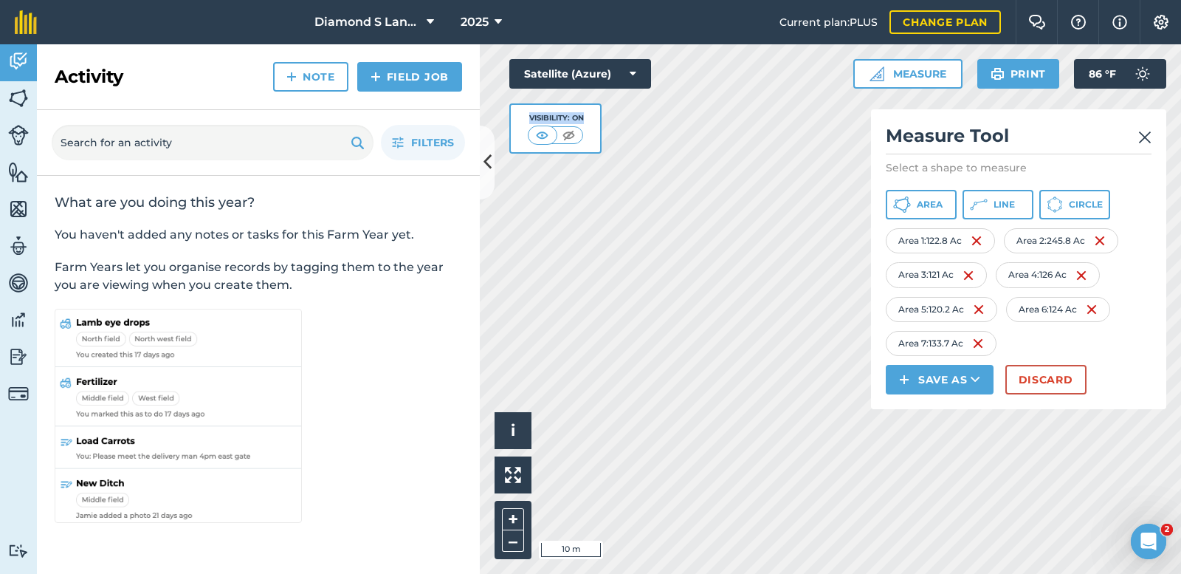
click at [176, 150] on div "Activity Fields Livestock Features Maps Team Vehicles Data Reporting Billing Tu…" at bounding box center [590, 308] width 1181 height 529
click at [980, 237] on img at bounding box center [977, 241] width 12 height 18
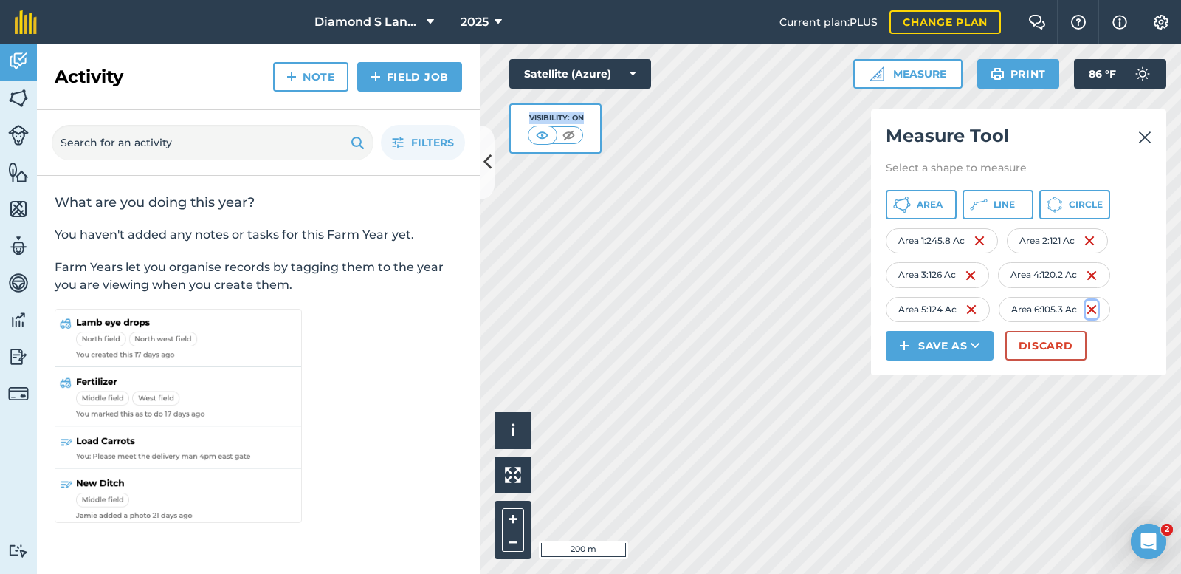
click at [1098, 311] on img at bounding box center [1092, 309] width 12 height 18
click at [1056, 204] on icon at bounding box center [1055, 204] width 16 height 16
click at [454, 185] on div "Activity Fields Livestock Features Maps Team Vehicles Data Reporting Billing Tu…" at bounding box center [590, 308] width 1181 height 529
click at [1143, 137] on img at bounding box center [1144, 137] width 13 height 18
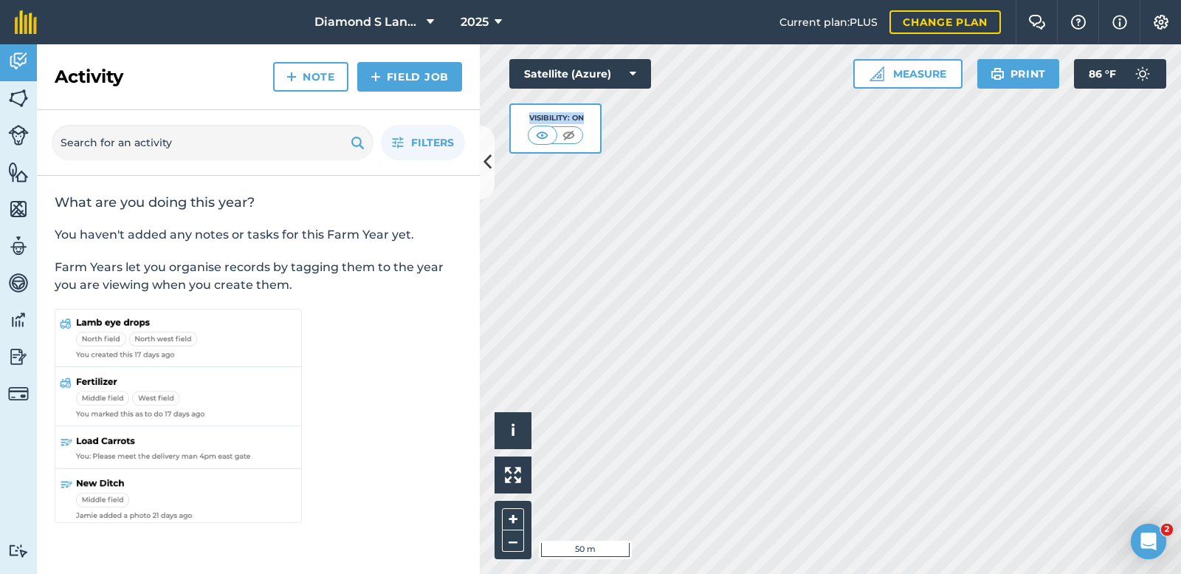
click at [818, 573] on html "Diamond S Land and Cattle 2025 Current plan : PLUS Change plan Farm Chat Help I…" at bounding box center [590, 287] width 1181 height 574
click at [735, 573] on html "Diamond S Land and Cattle 2025 Current plan : PLUS Change plan Farm Chat Help I…" at bounding box center [590, 287] width 1181 height 574
click at [567, 77] on button "Satellite (Azure)" at bounding box center [580, 74] width 142 height 30
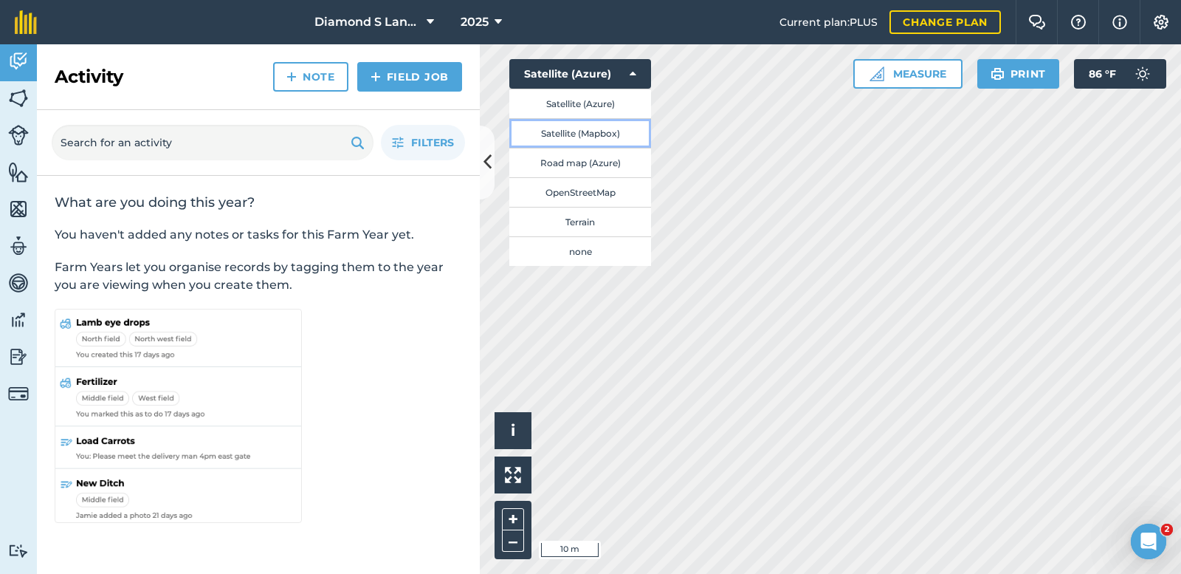
click at [565, 129] on button "Satellite (Mapbox)" at bounding box center [580, 133] width 142 height 30
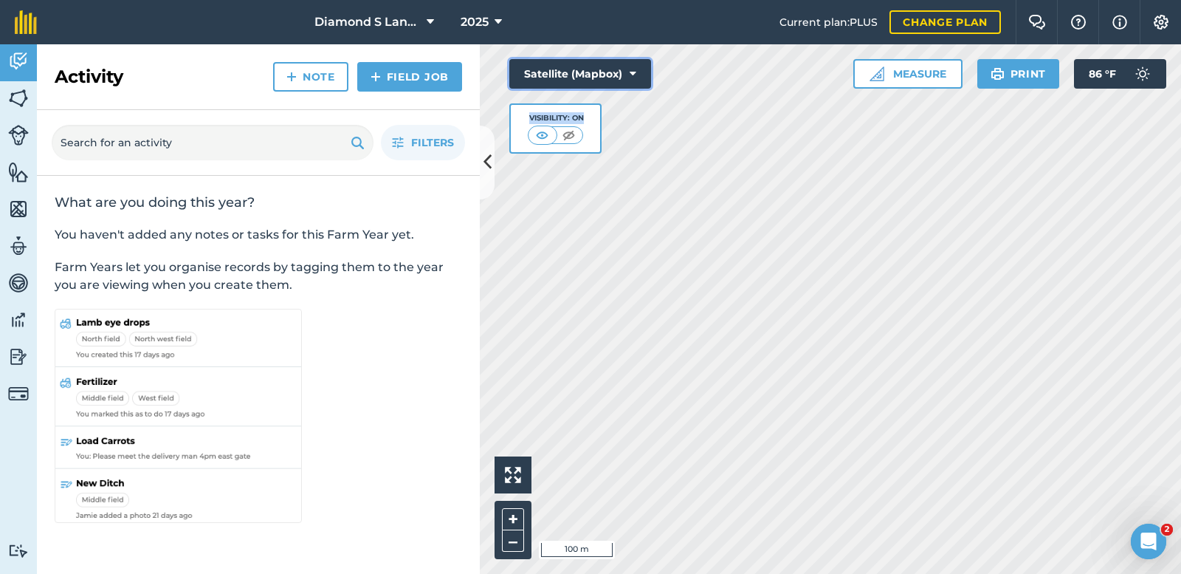
click at [560, 66] on button "Satellite (Mapbox)" at bounding box center [580, 74] width 142 height 30
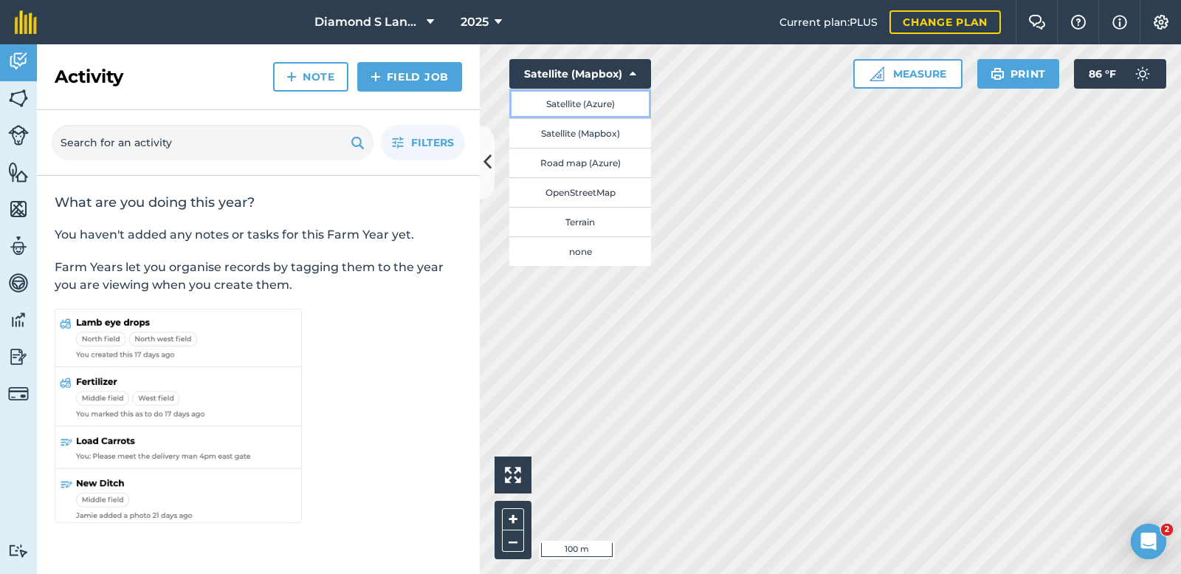
click at [562, 106] on button "Satellite (Azure)" at bounding box center [580, 104] width 142 height 30
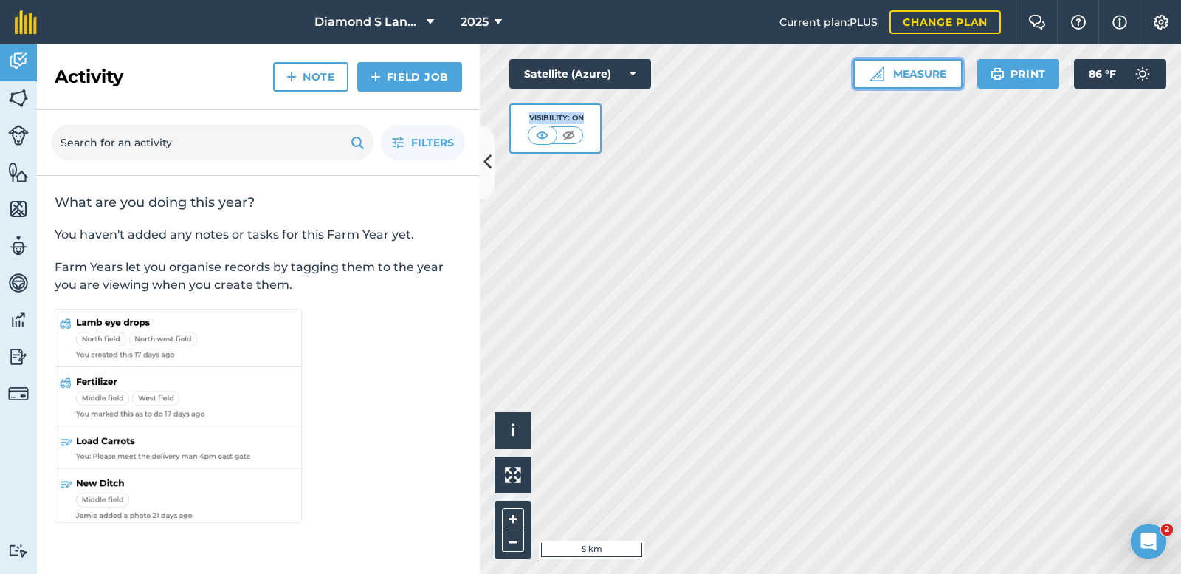
click at [906, 68] on button "Measure" at bounding box center [907, 74] width 109 height 30
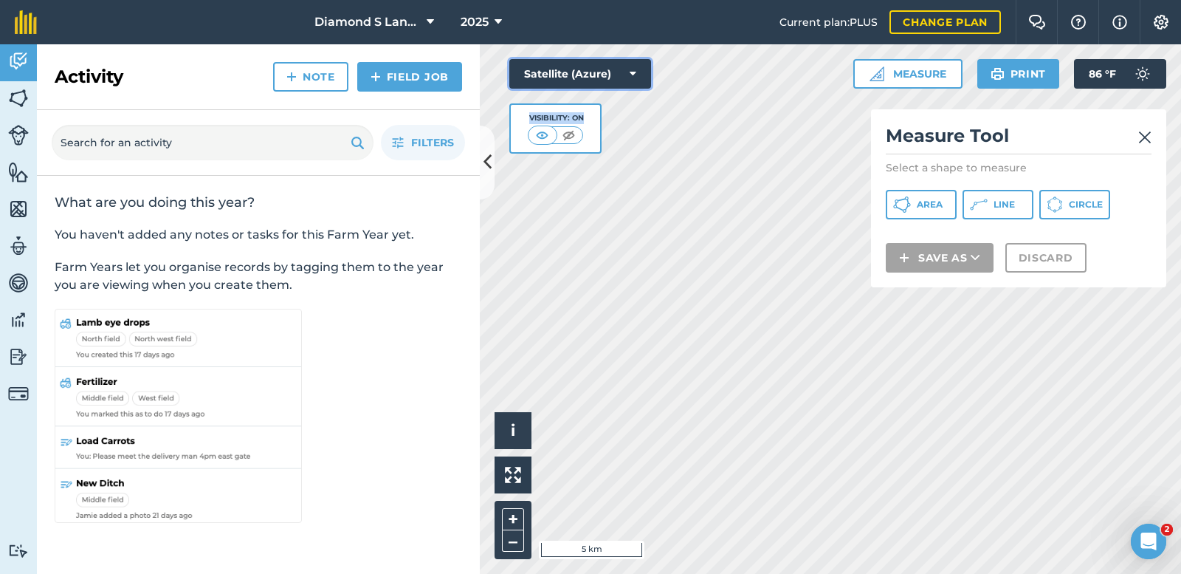
click at [569, 71] on button "Satellite (Azure)" at bounding box center [580, 74] width 142 height 30
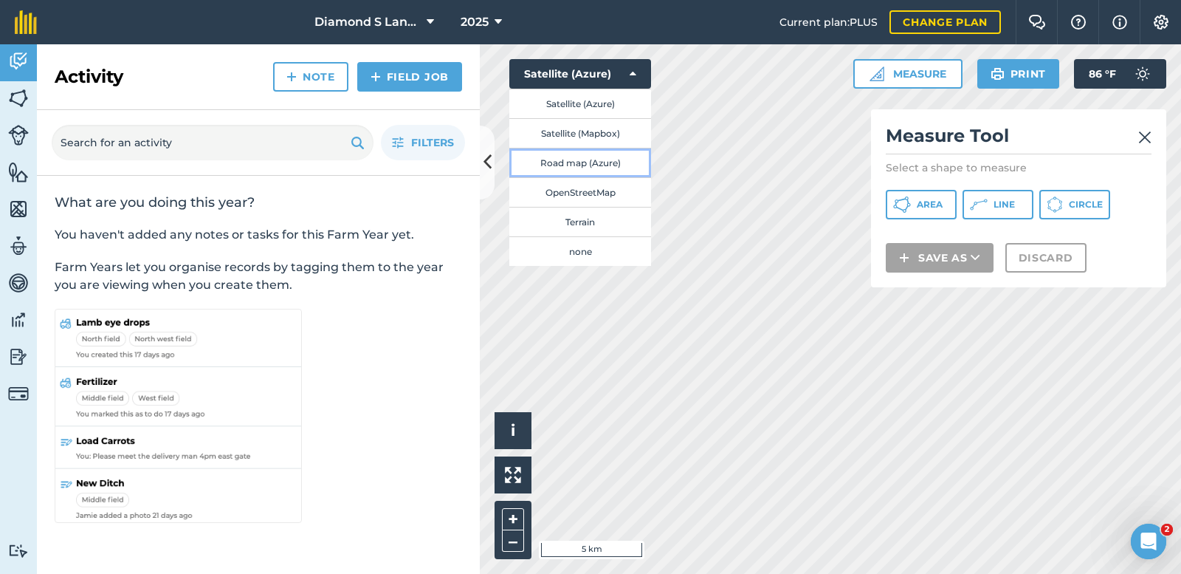
click at [562, 162] on button "Road map (Azure)" at bounding box center [580, 163] width 142 height 30
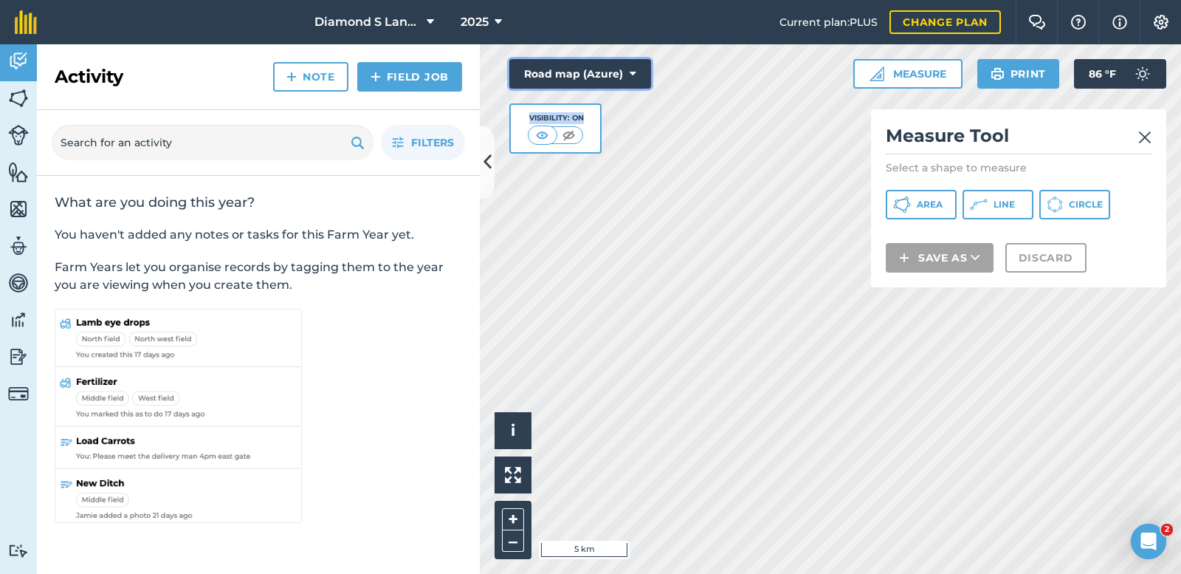
click at [556, 72] on button "Road map (Azure)" at bounding box center [580, 74] width 142 height 30
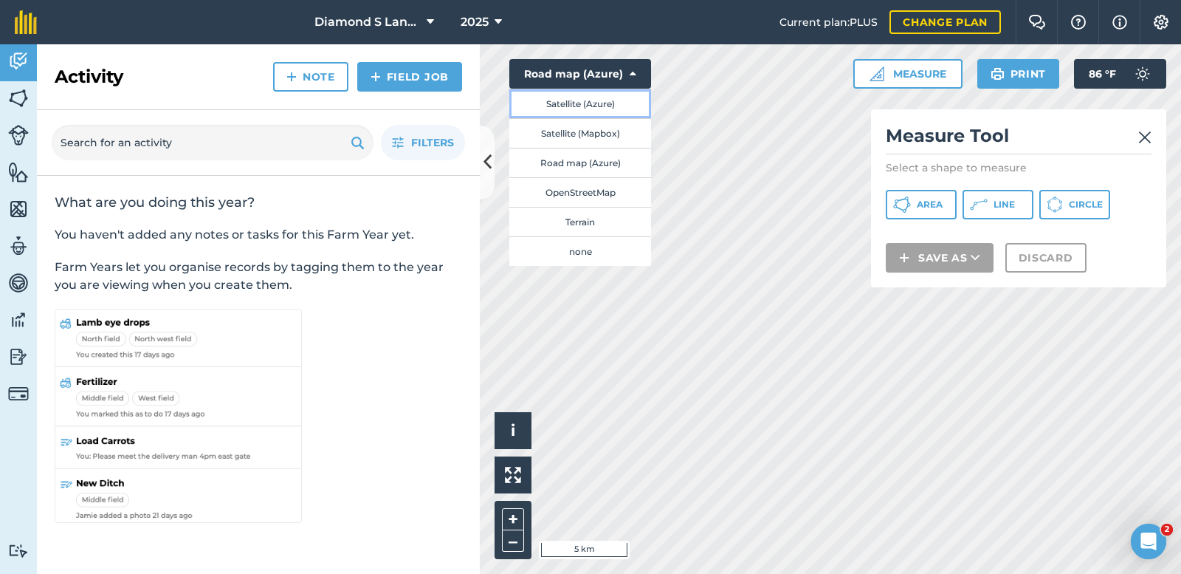
click at [557, 104] on button "Satellite (Azure)" at bounding box center [580, 104] width 142 height 30
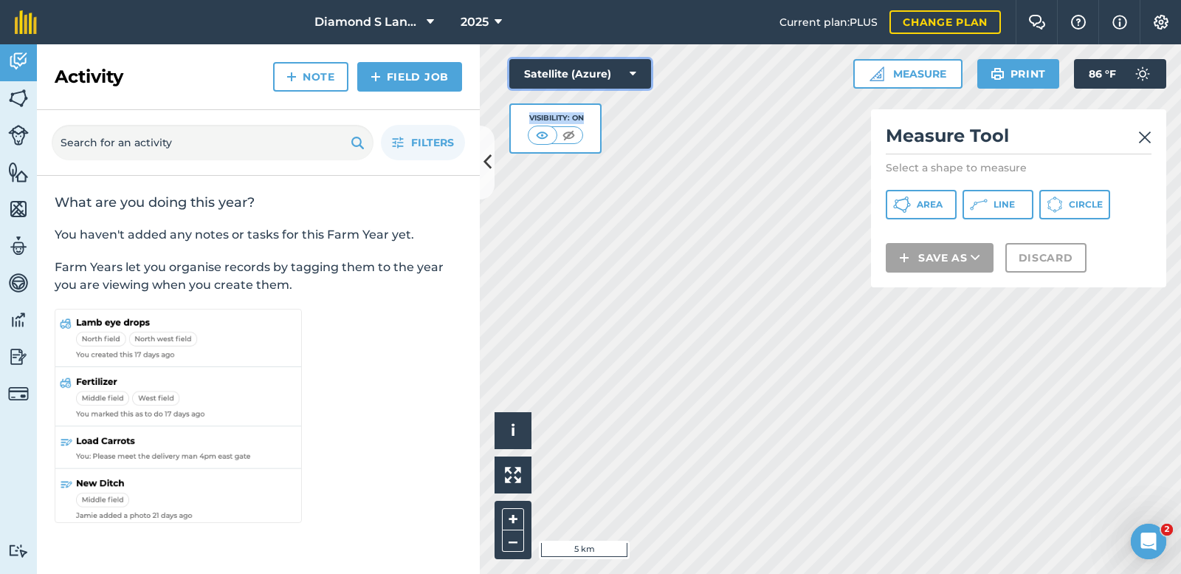
click at [559, 75] on button "Satellite (Azure)" at bounding box center [580, 74] width 142 height 30
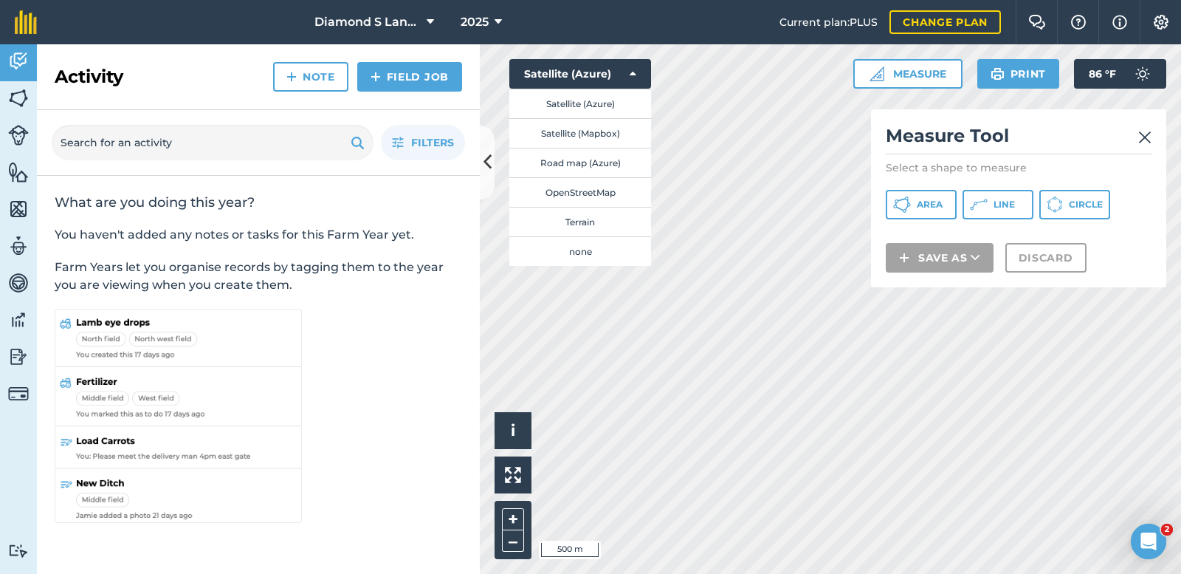
click at [573, 233] on div "Click to start drawing i © 2025 TomTom, Microsoft 500 m + – Satellite (Azure) S…" at bounding box center [830, 308] width 701 height 529
click at [602, 241] on div "Click to start drawing i © 2025 TomTom, Microsoft 500 m + – Satellite (Azure) S…" at bounding box center [830, 308] width 701 height 529
click at [587, 72] on button "Satellite (Azure)" at bounding box center [580, 74] width 142 height 30
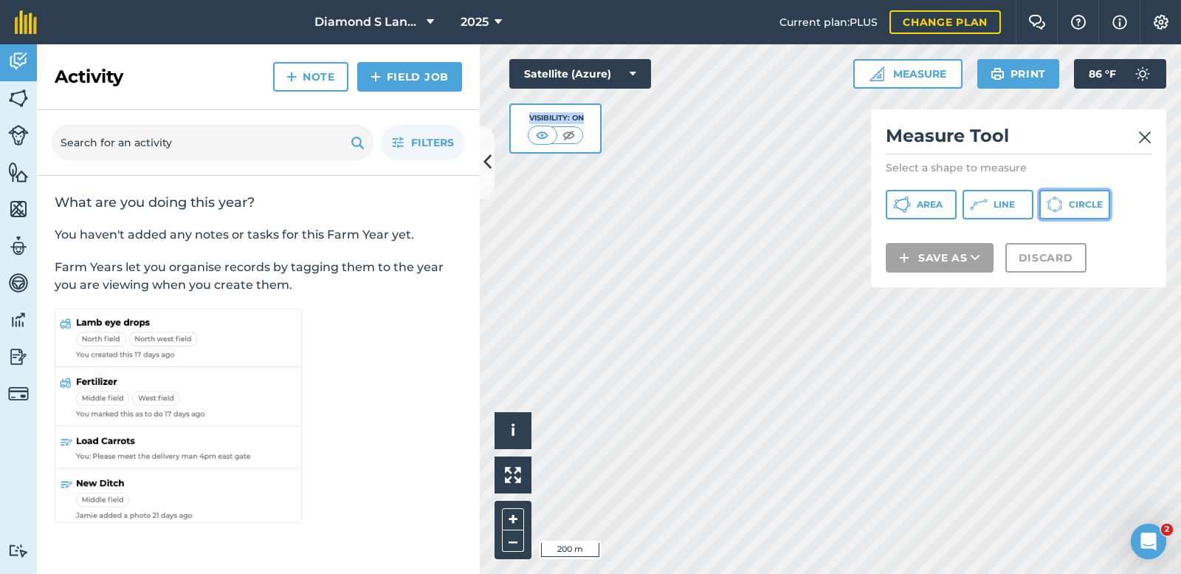
drag, startPoint x: 1079, startPoint y: 200, endPoint x: 994, endPoint y: 201, distance: 84.9
click at [1078, 199] on span "Circle" at bounding box center [1086, 205] width 34 height 12
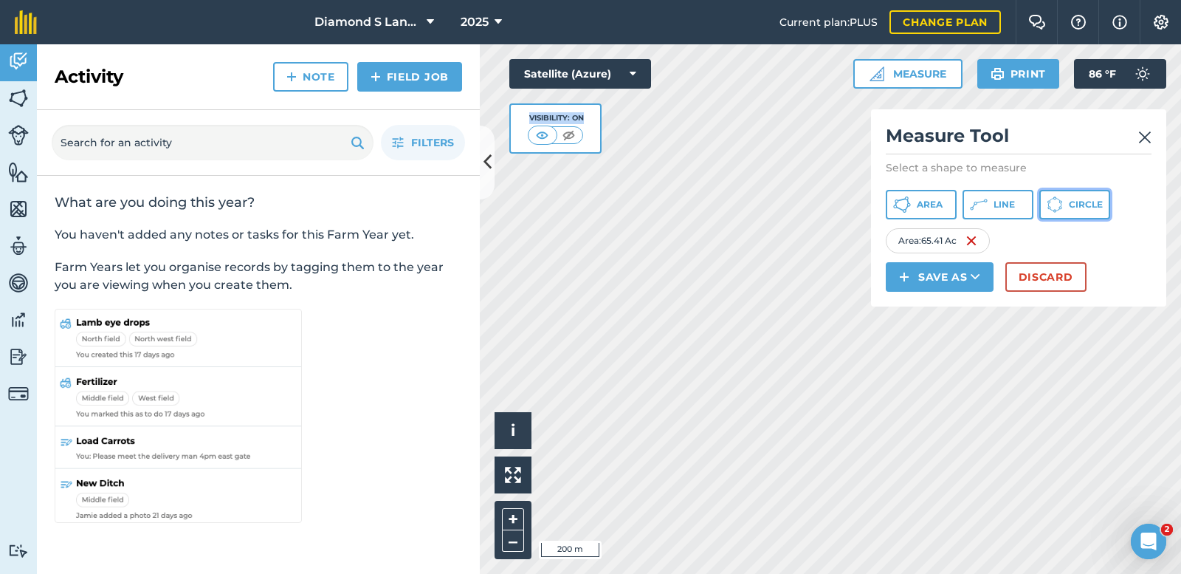
click at [1073, 200] on span "Circle" at bounding box center [1086, 205] width 34 height 12
drag, startPoint x: 1065, startPoint y: 199, endPoint x: 955, endPoint y: 244, distance: 119.1
click at [1064, 199] on button "Circle" at bounding box center [1074, 205] width 71 height 30
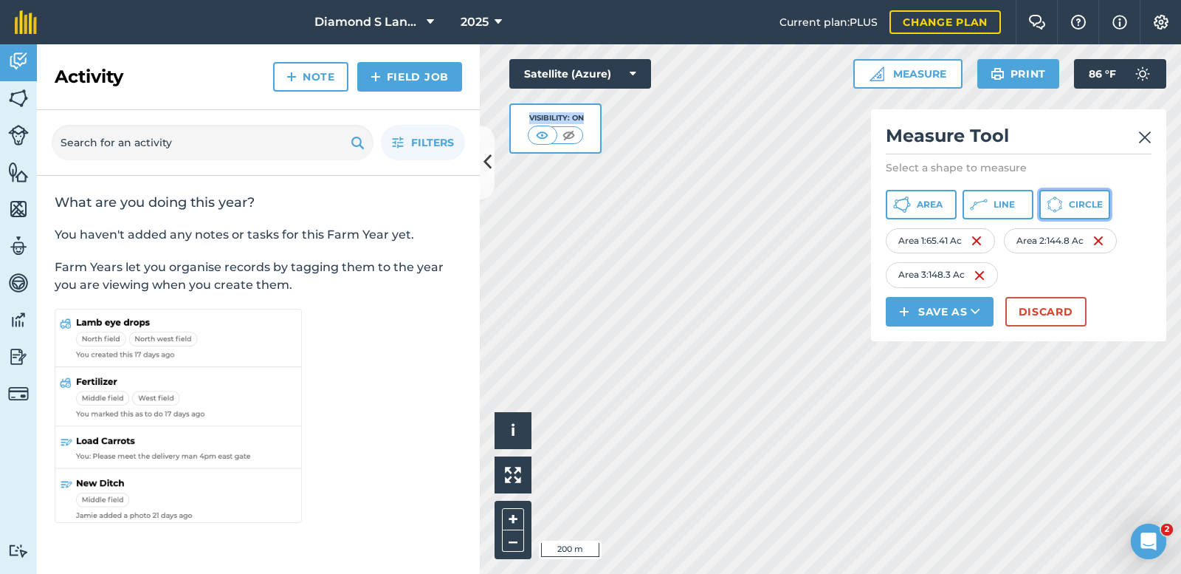
click at [1061, 204] on icon at bounding box center [1055, 204] width 16 height 16
click at [1077, 201] on span "Circle" at bounding box center [1086, 205] width 34 height 12
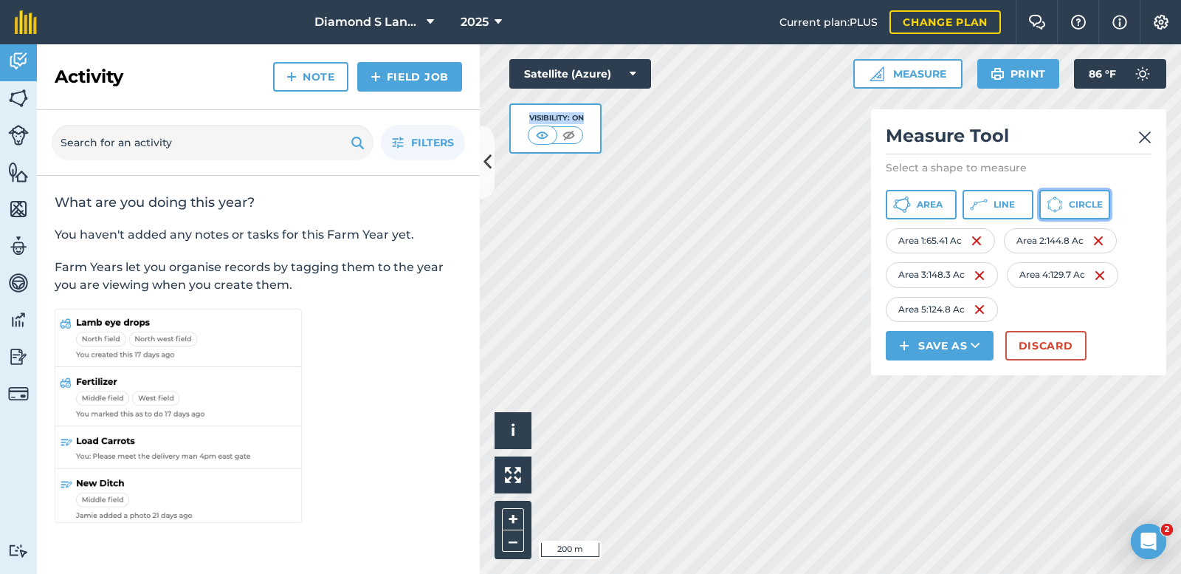
click at [1063, 203] on icon at bounding box center [1055, 204] width 16 height 16
click at [1071, 203] on span "Circle" at bounding box center [1086, 205] width 34 height 12
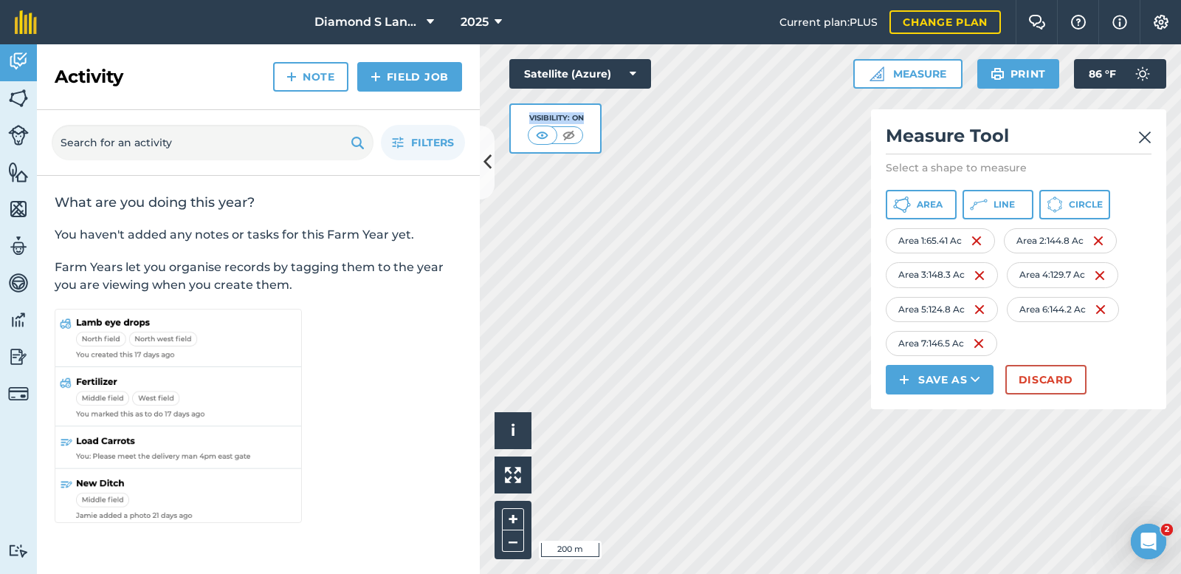
click at [1148, 135] on img at bounding box center [1144, 137] width 13 height 18
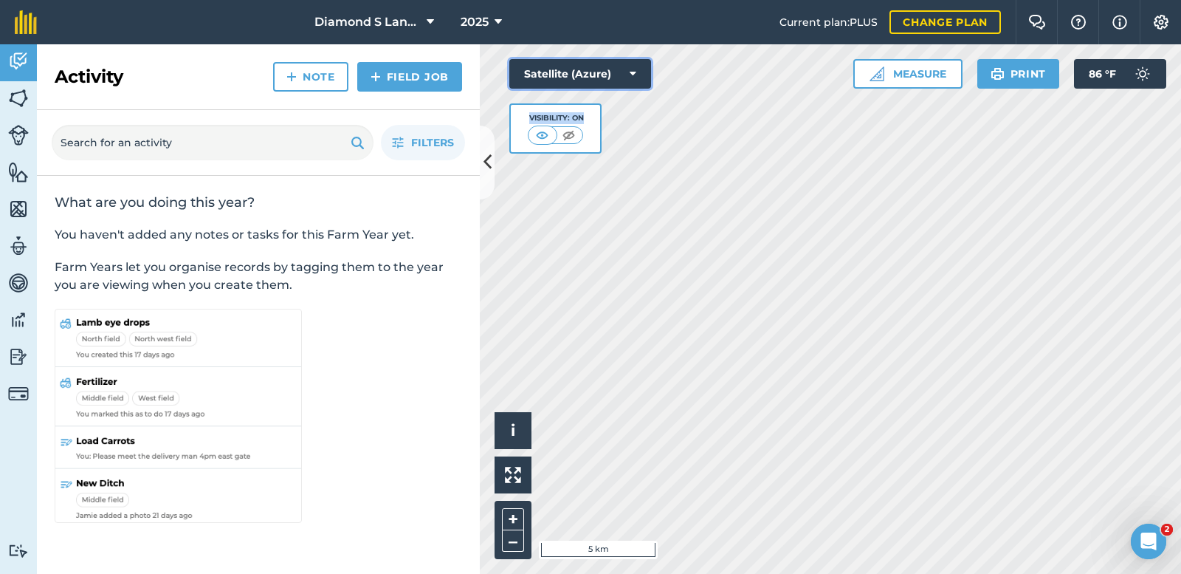
click at [543, 73] on button "Satellite (Azure)" at bounding box center [580, 74] width 142 height 30
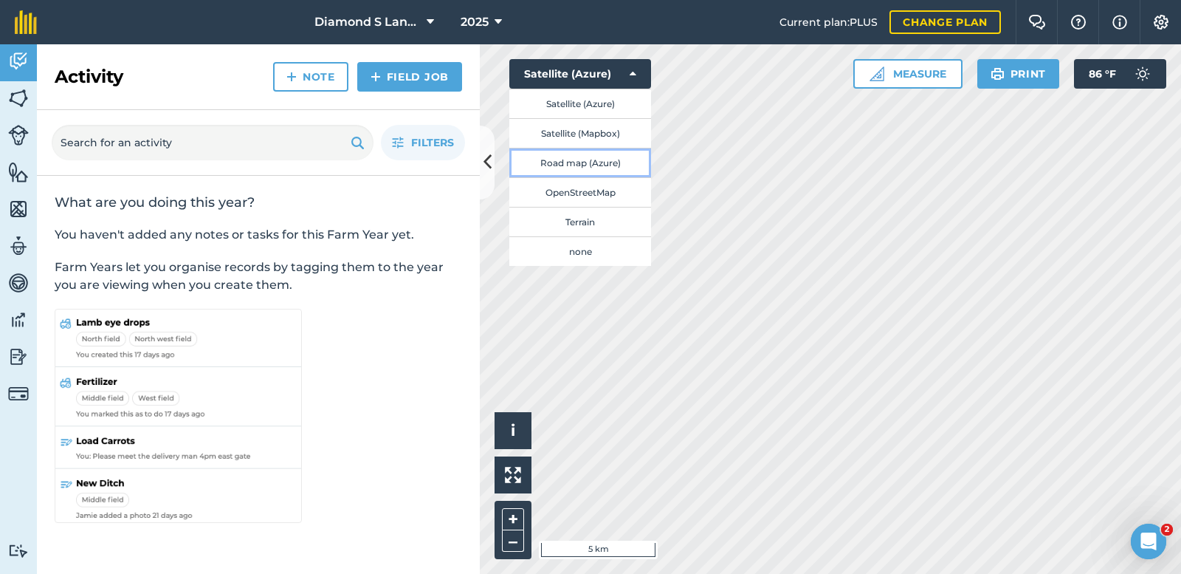
click at [561, 167] on button "Road map (Azure)" at bounding box center [580, 163] width 142 height 30
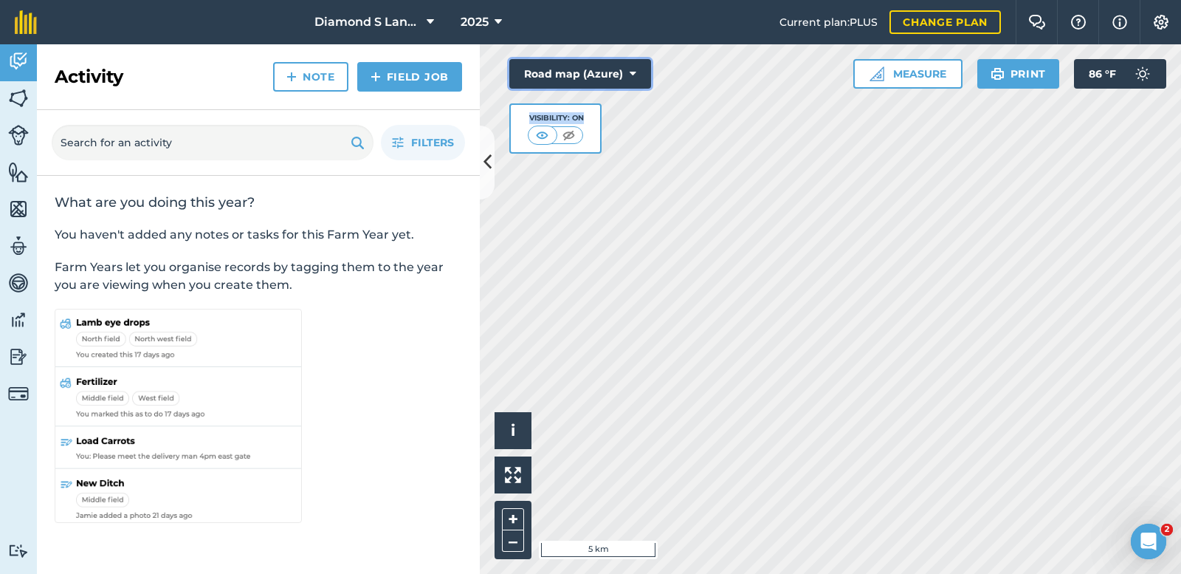
click at [586, 69] on button "Road map (Azure)" at bounding box center [580, 74] width 142 height 30
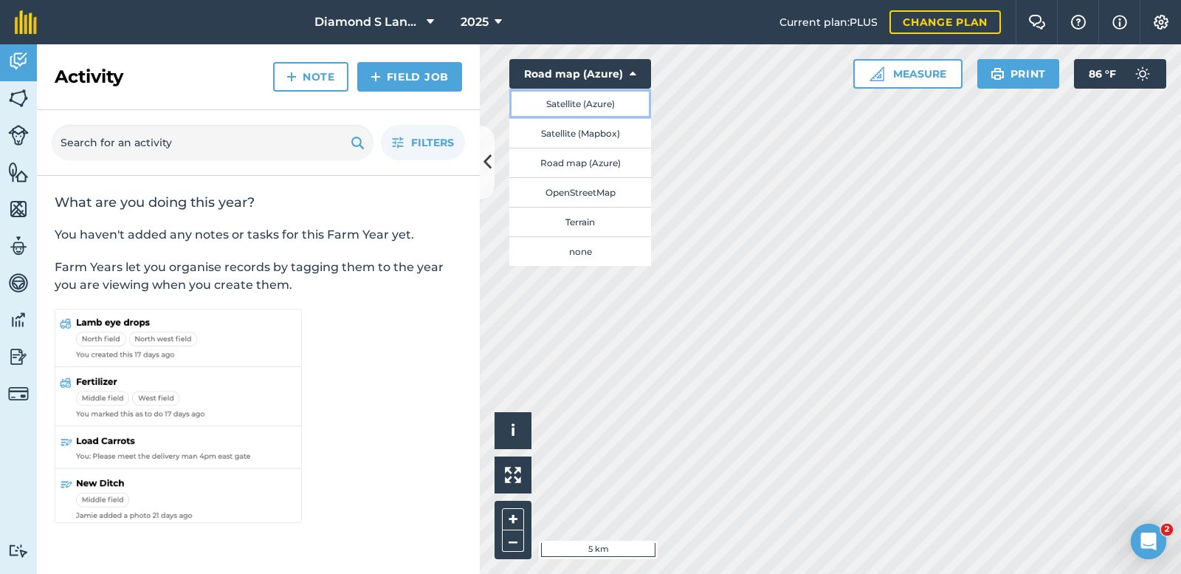
click at [570, 97] on button "Satellite (Azure)" at bounding box center [580, 104] width 142 height 30
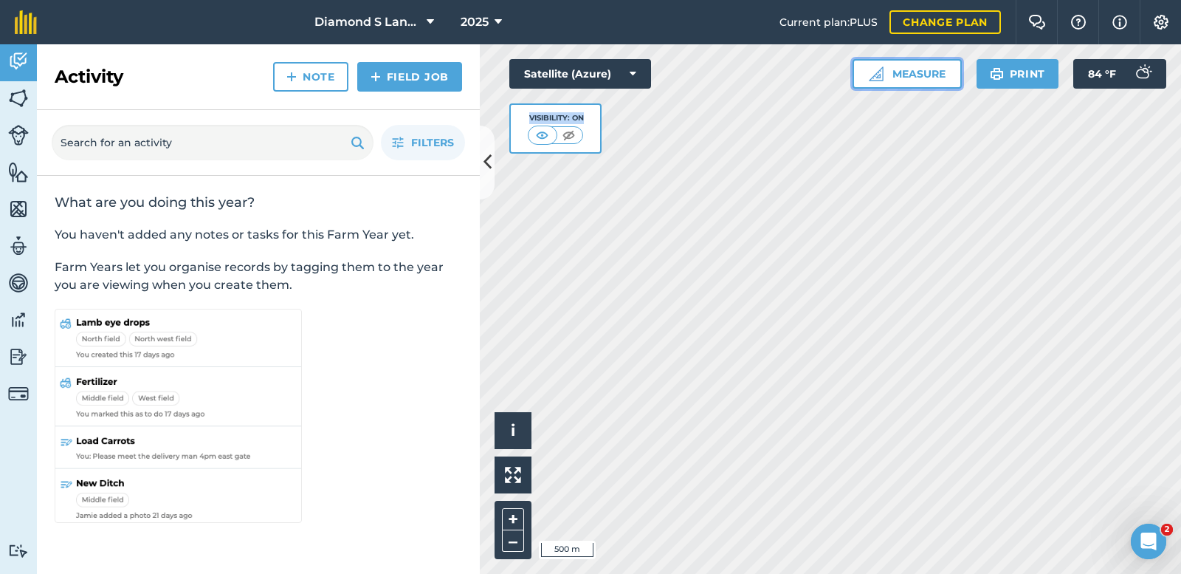
click at [902, 70] on button "Measure" at bounding box center [907, 74] width 109 height 30
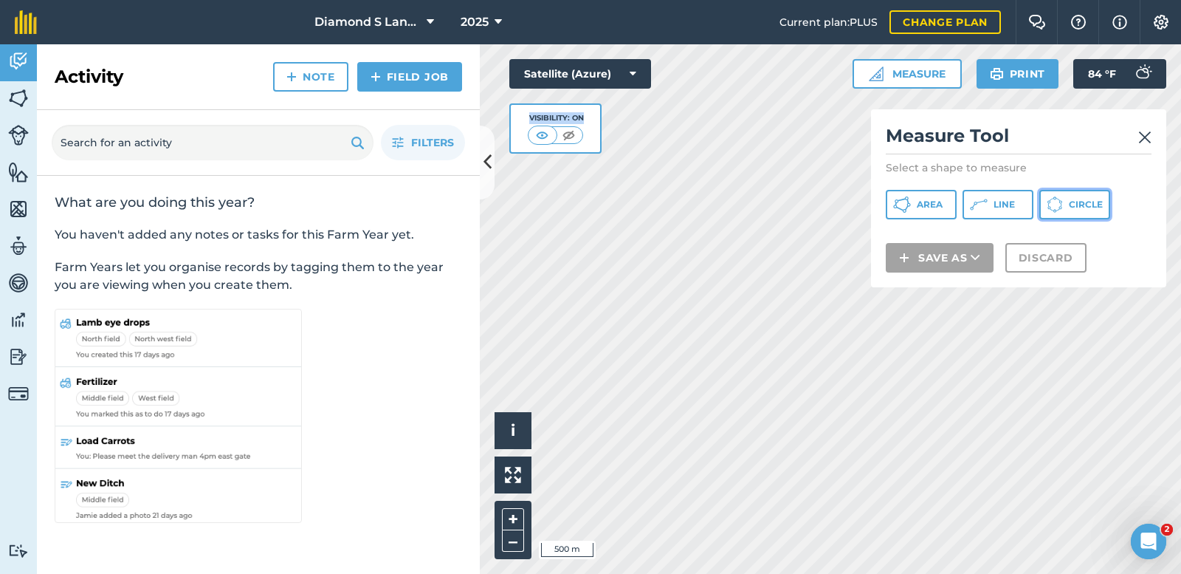
click at [1067, 200] on button "Circle" at bounding box center [1074, 205] width 71 height 30
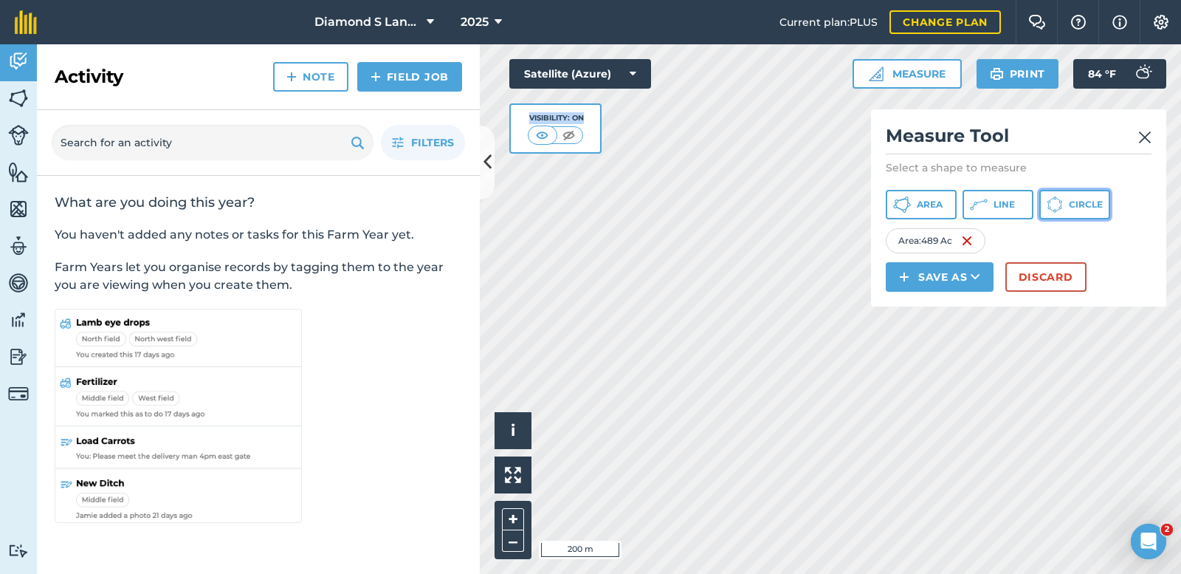
click at [1076, 203] on span "Circle" at bounding box center [1086, 205] width 34 height 12
click at [1070, 206] on span "Circle" at bounding box center [1086, 205] width 34 height 12
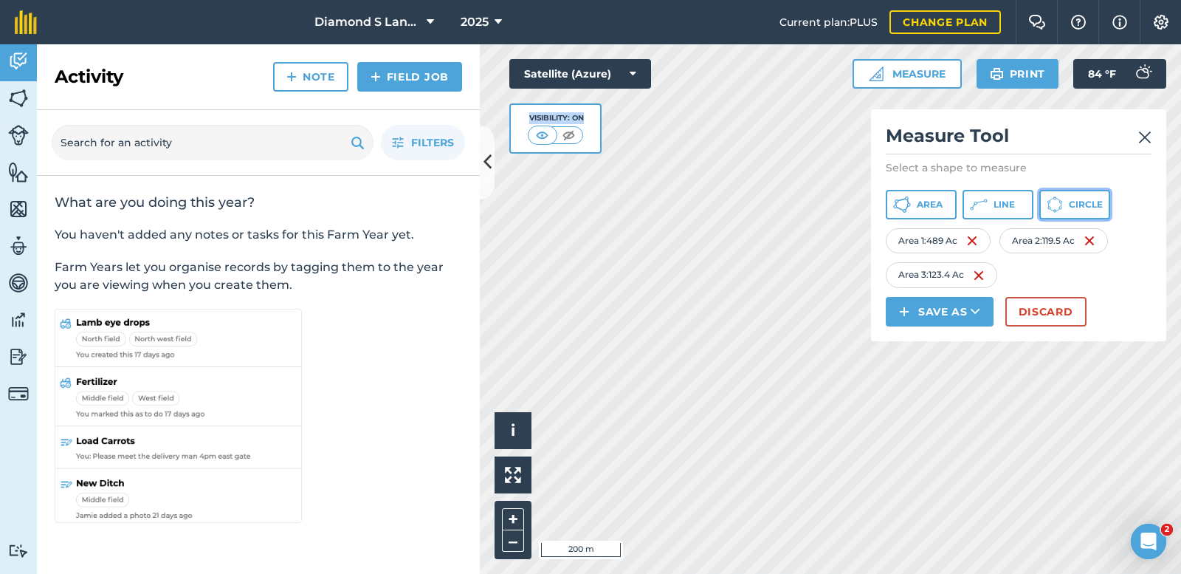
click at [1085, 201] on span "Circle" at bounding box center [1086, 205] width 34 height 12
click at [1071, 207] on span "Circle" at bounding box center [1086, 205] width 34 height 12
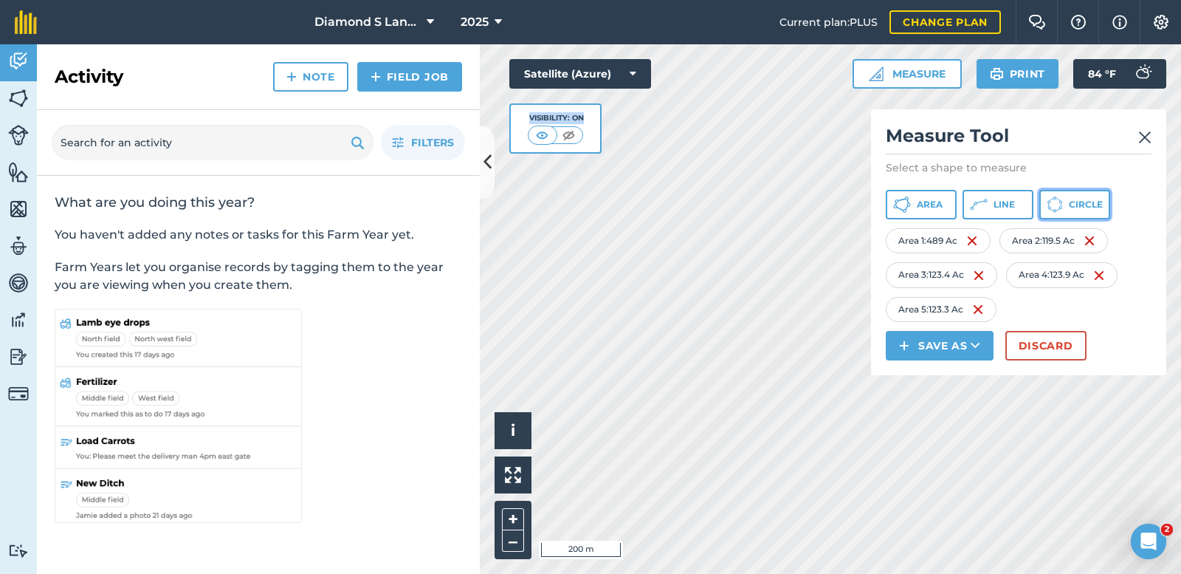
click at [1075, 204] on span "Circle" at bounding box center [1086, 205] width 34 height 12
click at [1081, 207] on span "Circle" at bounding box center [1086, 205] width 34 height 12
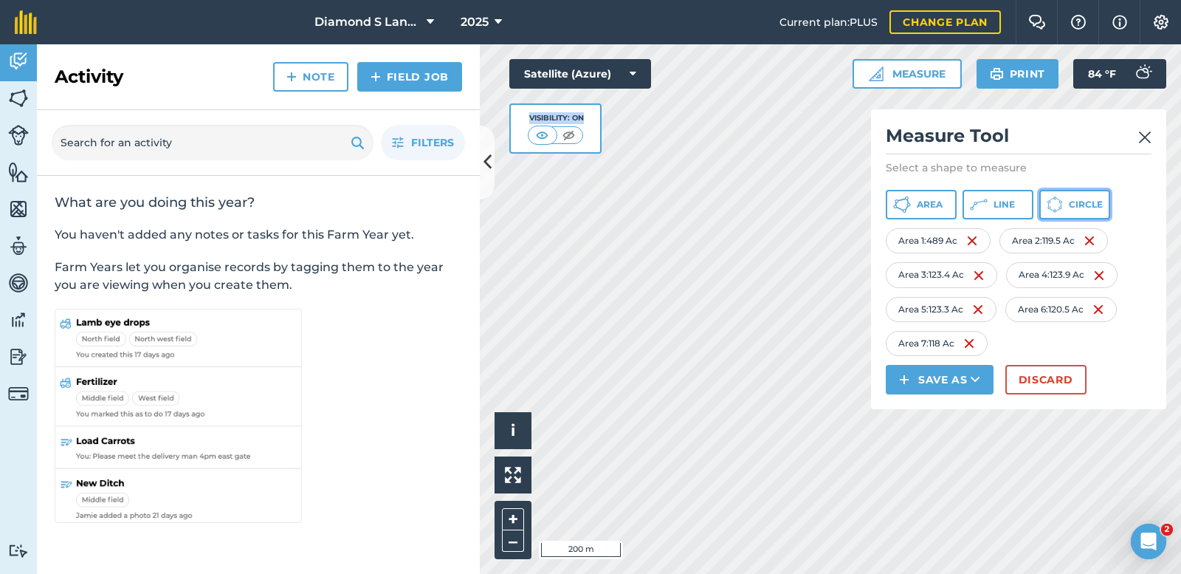
click at [1065, 204] on button "Circle" at bounding box center [1074, 205] width 71 height 30
click at [879, 313] on div "Click to start drawing i © 2025 TomTom, Microsoft 200 m + – Satellite (Azure) V…" at bounding box center [830, 308] width 701 height 529
click at [1067, 202] on button "Circle" at bounding box center [1074, 205] width 71 height 30
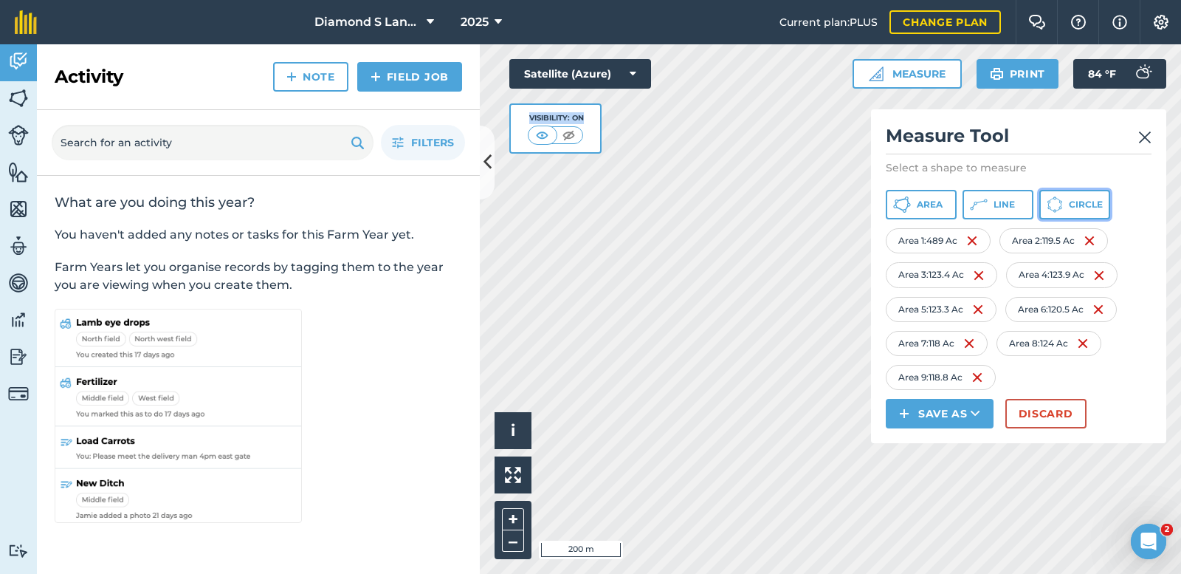
click at [1078, 200] on span "Circle" at bounding box center [1086, 205] width 34 height 12
click at [1086, 205] on span "Circle" at bounding box center [1086, 205] width 34 height 12
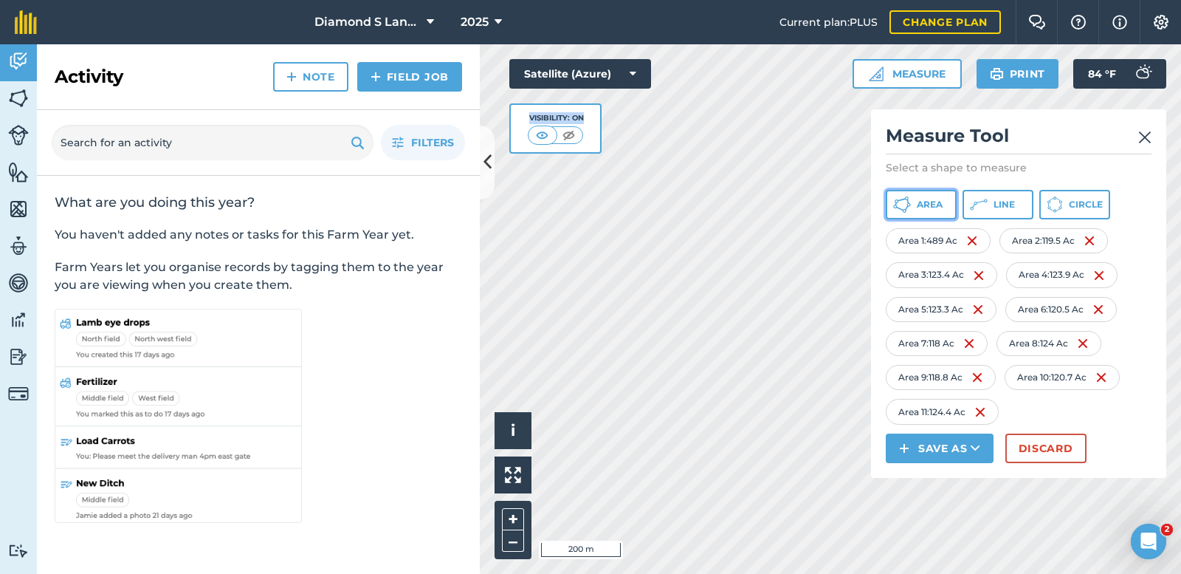
click at [925, 203] on span "Area" at bounding box center [930, 205] width 26 height 12
click at [1113, 415] on img at bounding box center [1107, 412] width 12 height 18
click at [1075, 202] on span "Circle" at bounding box center [1086, 205] width 34 height 12
click at [351, 307] on div "Activity Fields Livestock Features Maps Team Vehicles Data Reporting Billing Tu…" at bounding box center [590, 308] width 1181 height 529
click at [1072, 199] on span "Circle" at bounding box center [1086, 205] width 34 height 12
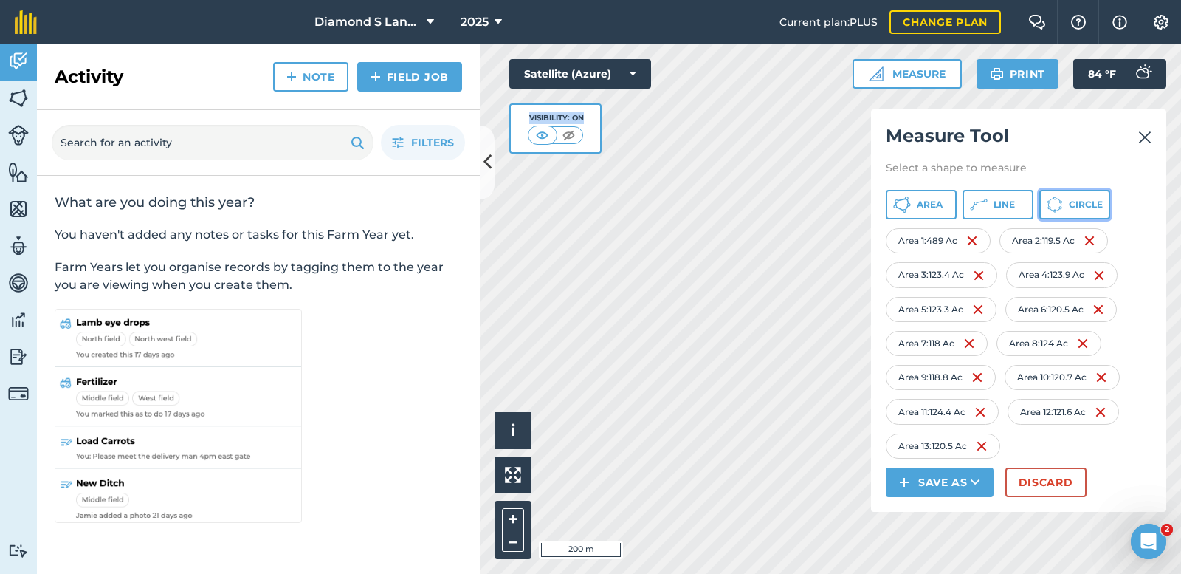
click at [1071, 202] on span "Circle" at bounding box center [1086, 205] width 34 height 12
click at [419, 347] on div "Activity Fields Livestock Features Maps Team Vehicles Data Reporting Billing Tu…" at bounding box center [590, 308] width 1181 height 529
click at [1071, 202] on span "Circle" at bounding box center [1086, 205] width 34 height 12
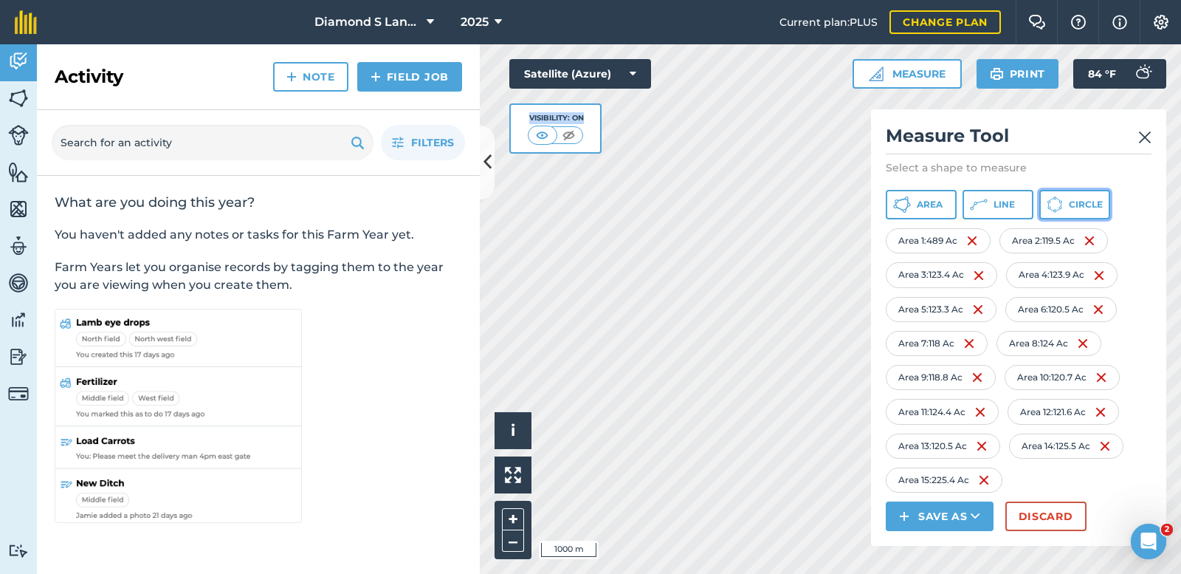
click at [1078, 201] on span "Circle" at bounding box center [1086, 205] width 34 height 12
click at [1115, 481] on img at bounding box center [1109, 480] width 12 height 18
click at [1073, 205] on span "Circle" at bounding box center [1086, 205] width 34 height 12
click at [1107, 481] on img at bounding box center [1104, 480] width 12 height 18
click at [1068, 202] on button "Circle" at bounding box center [1074, 205] width 71 height 30
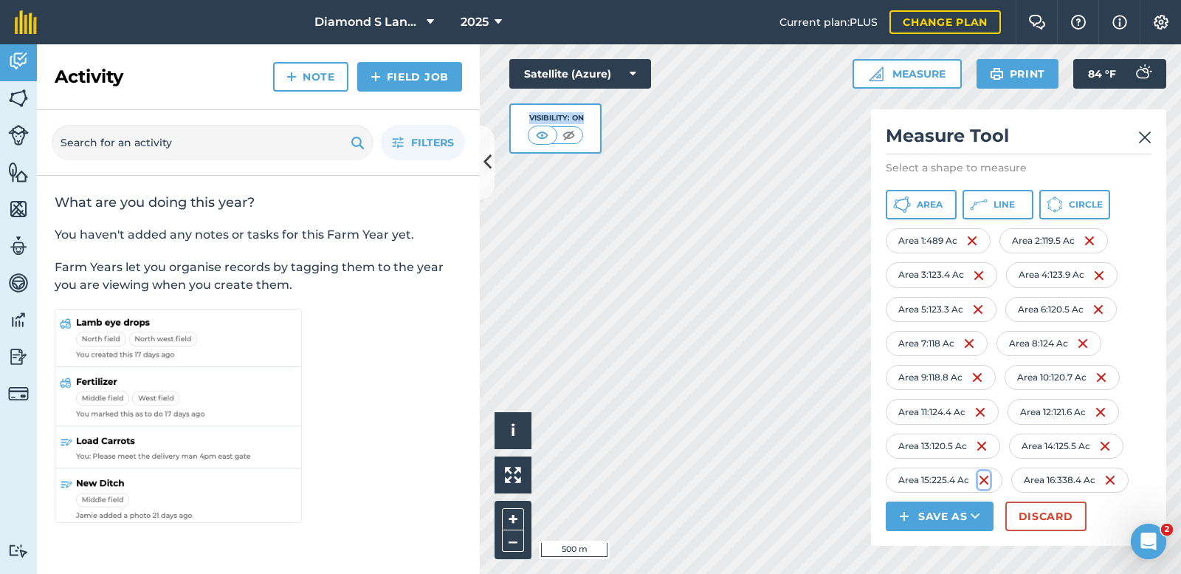
click at [985, 481] on img at bounding box center [984, 480] width 12 height 18
click at [580, 352] on div "Click to start drawing i © 2025 TomTom, Microsoft 20 m + – Satellite (Azure) Vi…" at bounding box center [830, 308] width 701 height 529
click at [991, 199] on button "Line" at bounding box center [998, 205] width 71 height 30
click at [882, 209] on div "Click to start drawing i © 2025 TomTom, Microsoft 50 m + – Satellite (Azure) Vi…" at bounding box center [830, 308] width 701 height 529
click at [1146, 138] on img at bounding box center [1144, 137] width 13 height 18
